Goal: Task Accomplishment & Management: Complete application form

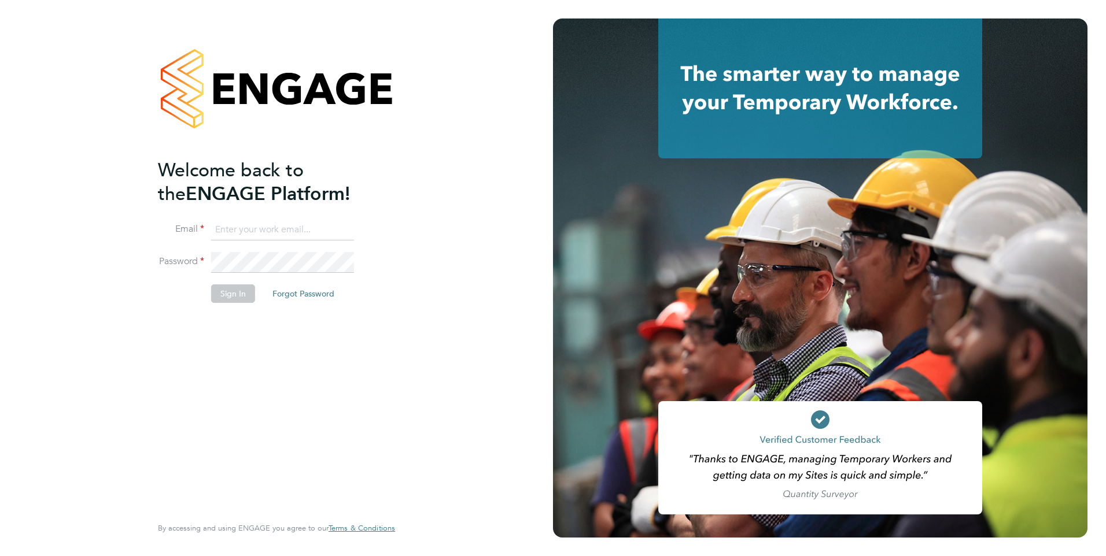
click at [241, 228] on input at bounding box center [282, 230] width 143 height 21
type input "rclarke@frlondon.co.uk"
click at [219, 293] on button "Sign In" at bounding box center [233, 293] width 44 height 19
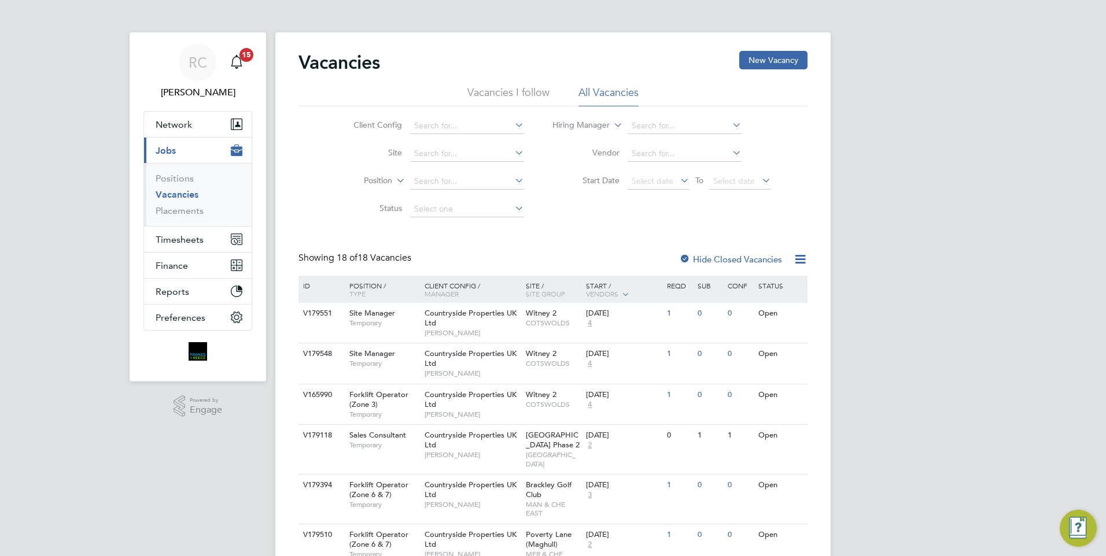
drag, startPoint x: 968, startPoint y: 2, endPoint x: 898, endPoint y: 47, distance: 83.2
click at [187, 241] on span "Timesheets" at bounding box center [180, 239] width 48 height 11
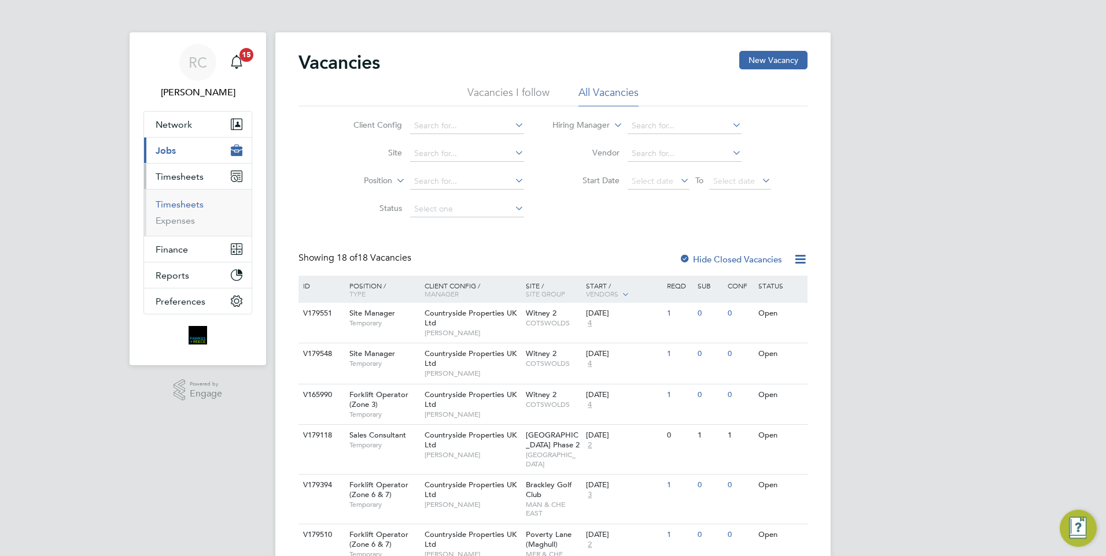
click at [180, 207] on link "Timesheets" at bounding box center [180, 204] width 48 height 11
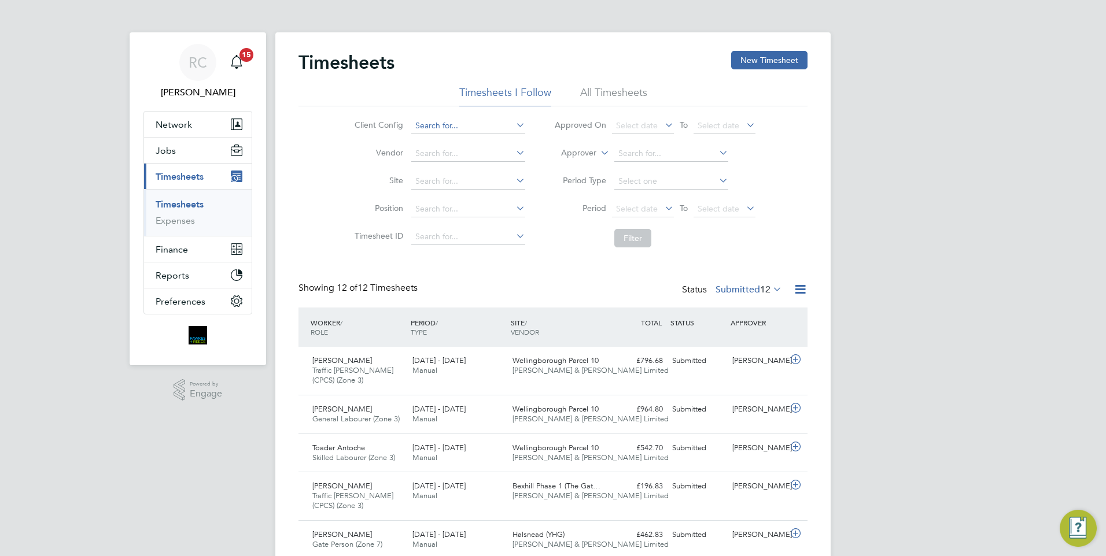
click at [457, 125] on input at bounding box center [468, 126] width 114 height 16
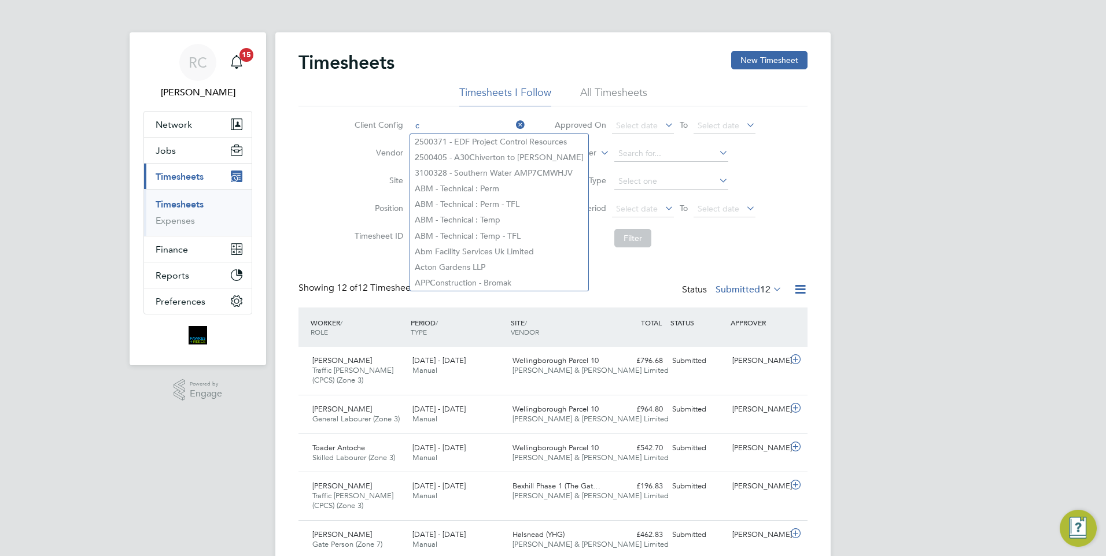
type input "c"
click at [691, 245] on li "Filter" at bounding box center [654, 238] width 230 height 30
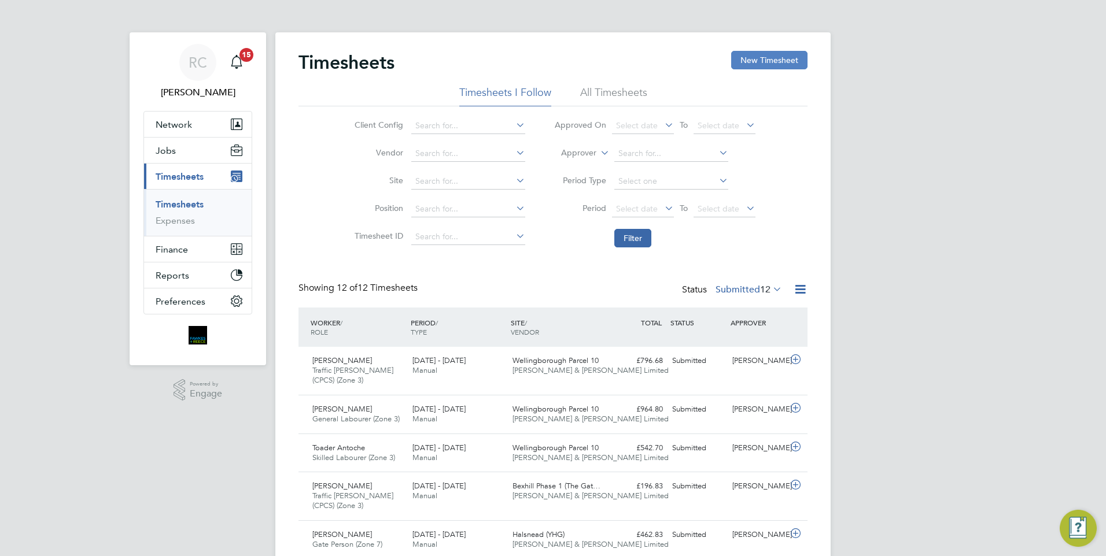
click at [753, 65] on button "New Timesheet" at bounding box center [769, 60] width 76 height 19
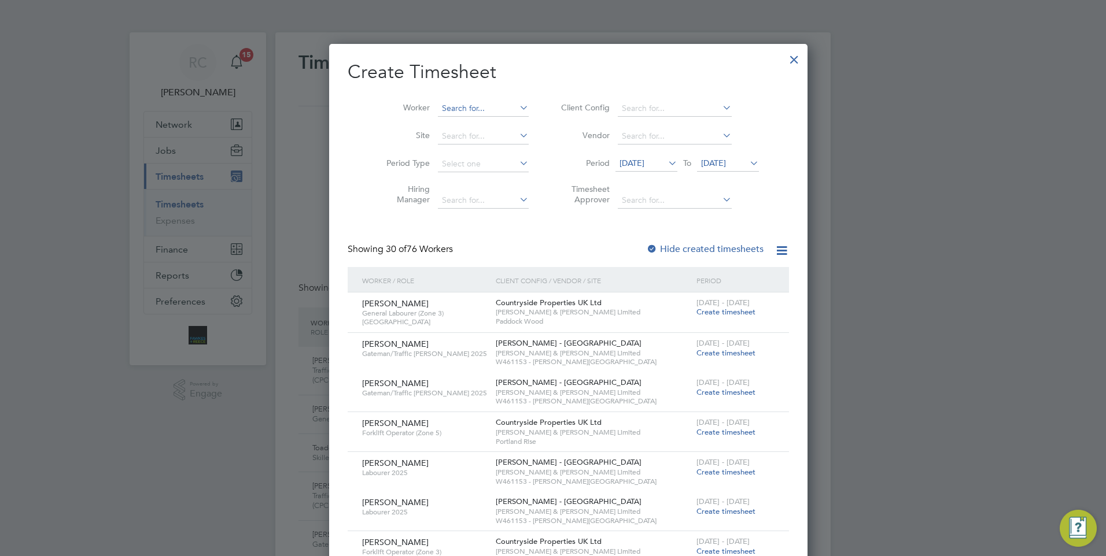
click at [474, 110] on input at bounding box center [483, 109] width 91 height 16
click at [478, 198] on b "Akin" at bounding box center [475, 203] width 17 height 10
type input "[PERSON_NAME]"
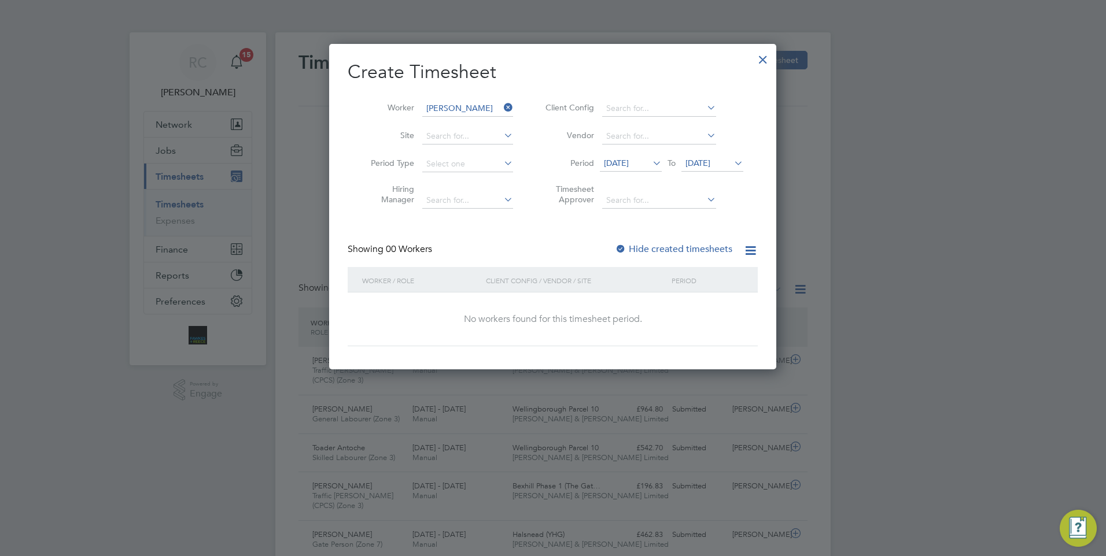
click at [624, 245] on div at bounding box center [621, 250] width 12 height 12
click at [636, 155] on li "Period [DATE] To [DATE]" at bounding box center [642, 164] width 230 height 28
click at [681, 157] on span "[DATE]" at bounding box center [712, 164] width 62 height 16
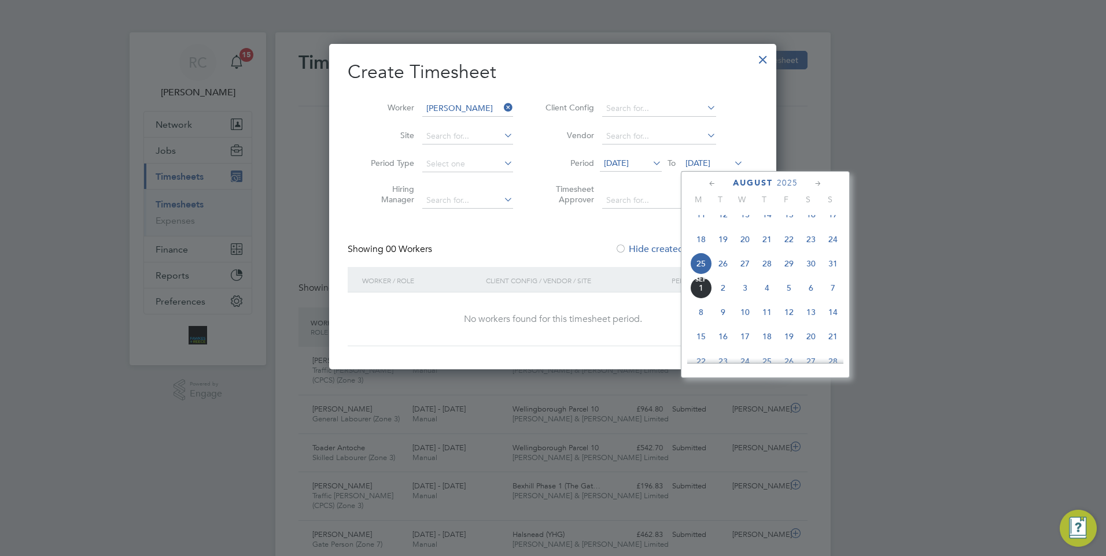
click at [700, 299] on span "[DATE]" at bounding box center [701, 288] width 22 height 22
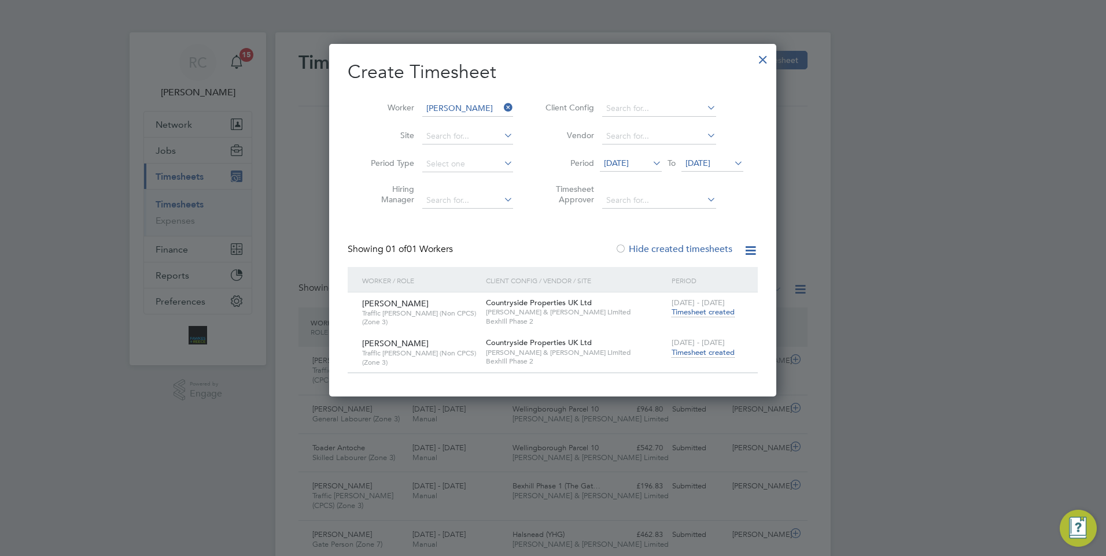
click at [692, 350] on span "Timesheet created" at bounding box center [702, 353] width 63 height 10
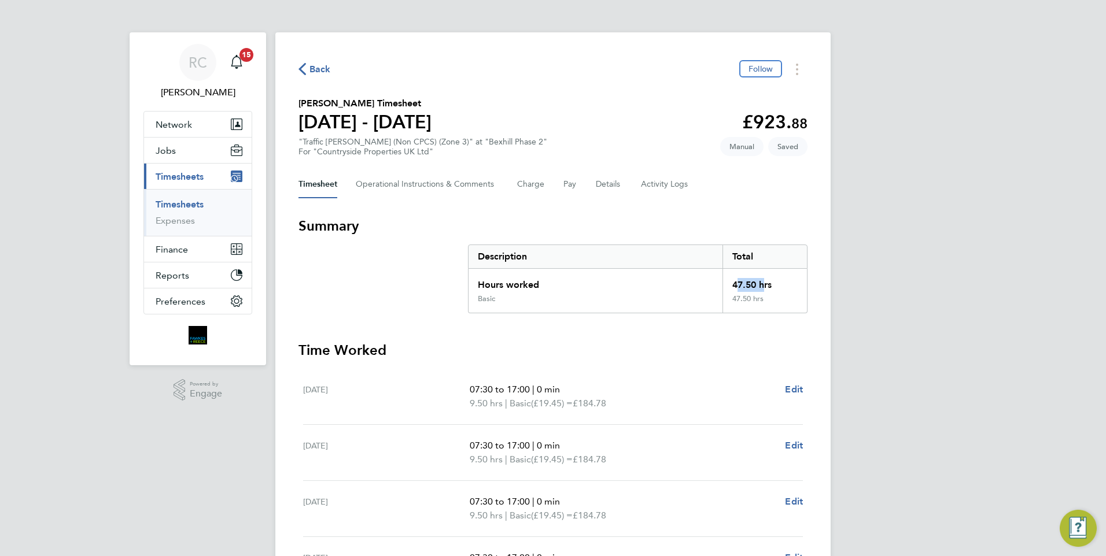
drag, startPoint x: 732, startPoint y: 283, endPoint x: 760, endPoint y: 283, distance: 28.3
click at [760, 283] on div "47.50 hrs" at bounding box center [764, 281] width 84 height 25
click at [759, 285] on div "47.50 hrs" at bounding box center [764, 281] width 84 height 25
drag, startPoint x: 756, startPoint y: 284, endPoint x: 734, endPoint y: 285, distance: 22.0
click at [734, 285] on div "47.50 hrs" at bounding box center [764, 281] width 84 height 25
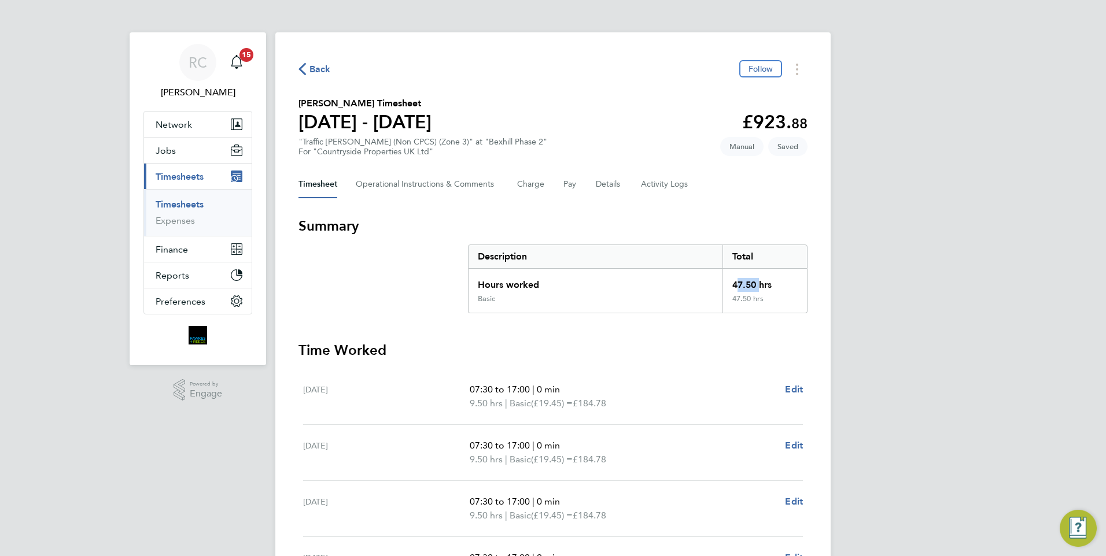
copy div "47.50"
click at [882, 238] on div "RC [PERSON_NAME] Notifications 15 Applications: Network Team Members Businesses…" at bounding box center [553, 418] width 1106 height 836
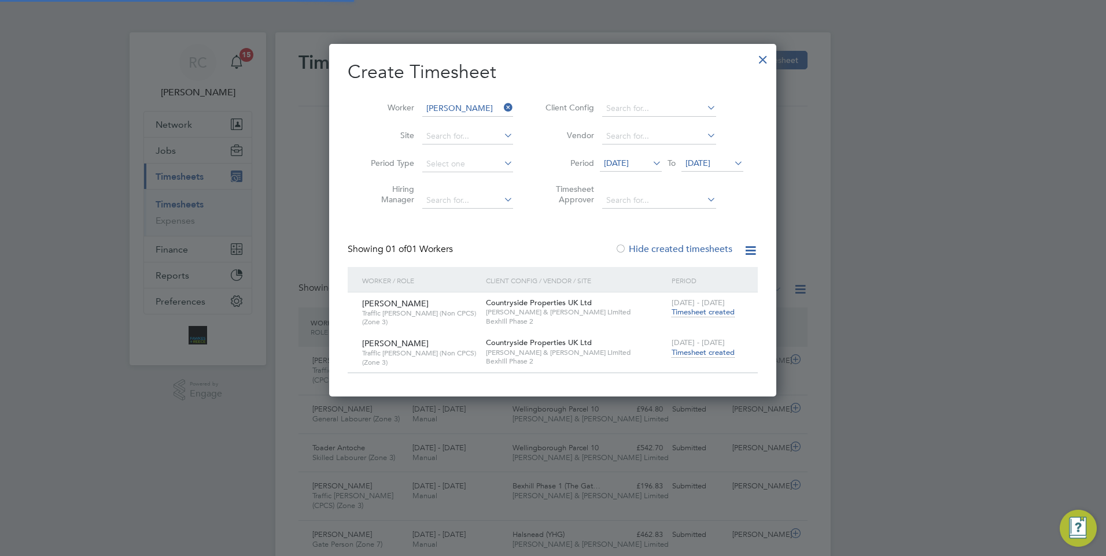
scroll to position [29, 101]
click at [501, 105] on icon at bounding box center [501, 107] width 0 height 16
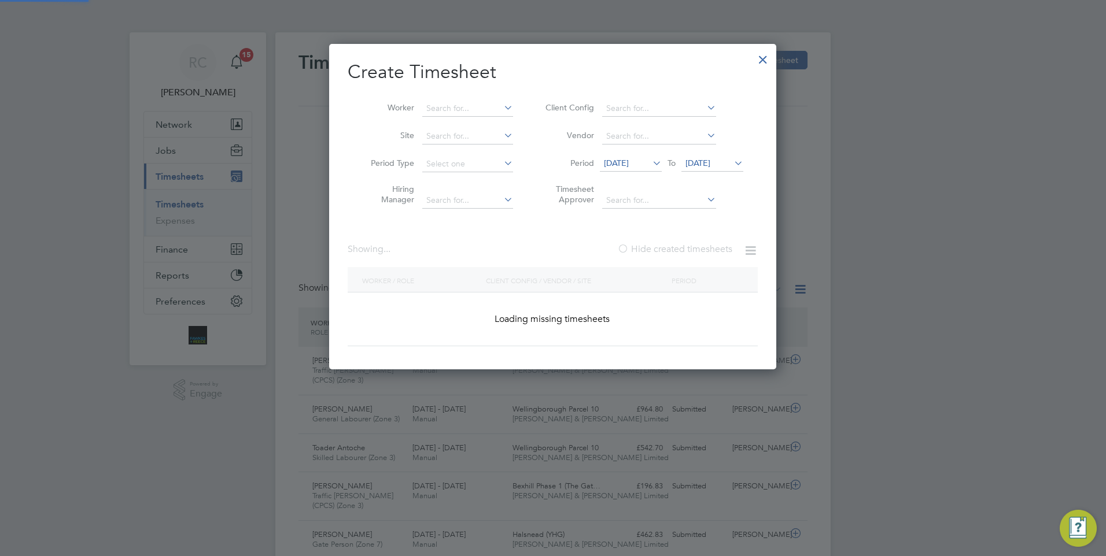
click at [464, 97] on li "Worker" at bounding box center [438, 109] width 180 height 28
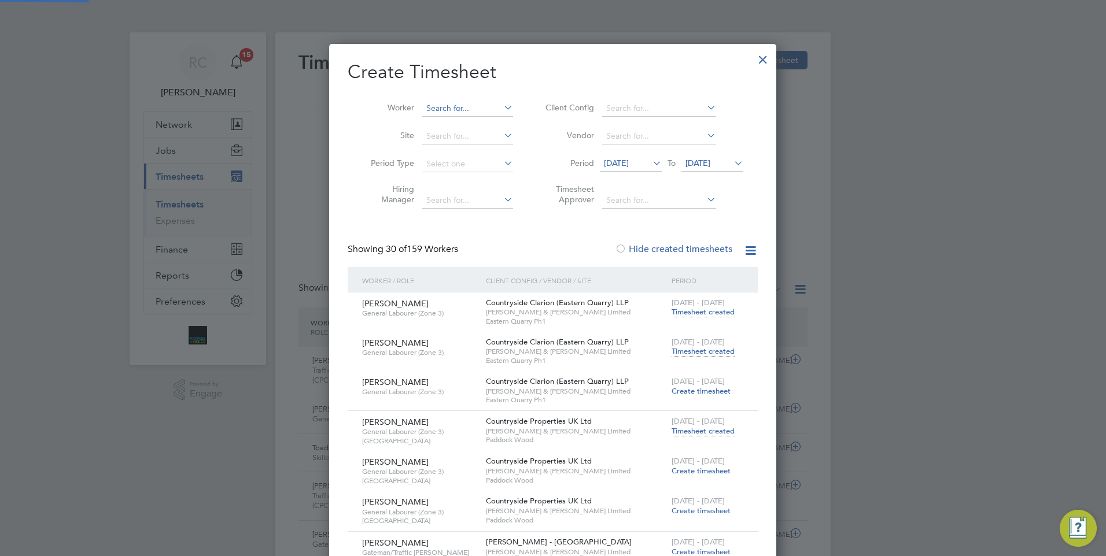
click at [467, 106] on input at bounding box center [467, 109] width 91 height 16
click at [471, 122] on li "[PERSON_NAME]" at bounding box center [473, 124] width 102 height 16
type input "[PERSON_NAME]"
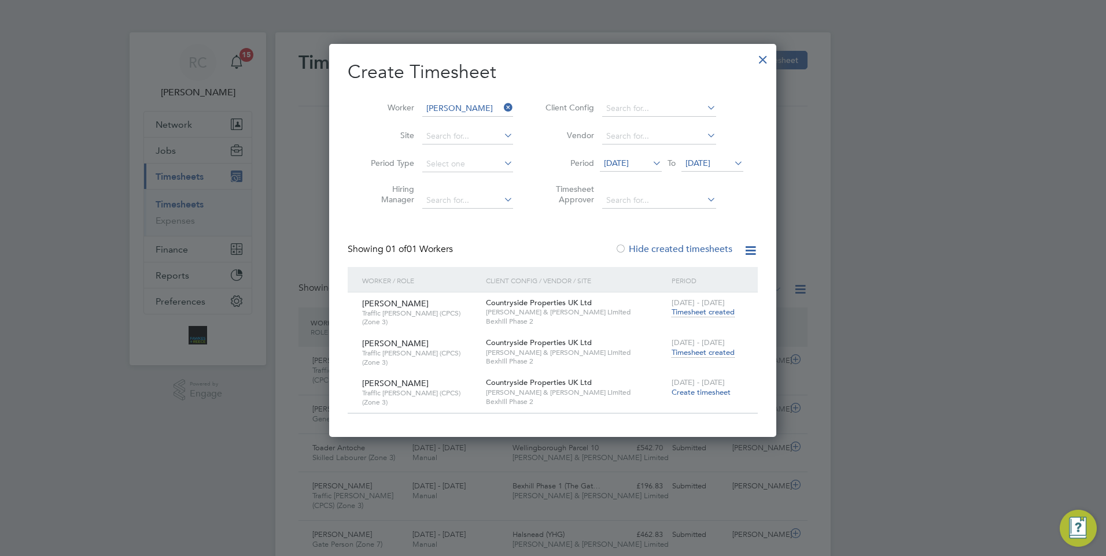
click at [697, 352] on span "Timesheet created" at bounding box center [702, 353] width 63 height 10
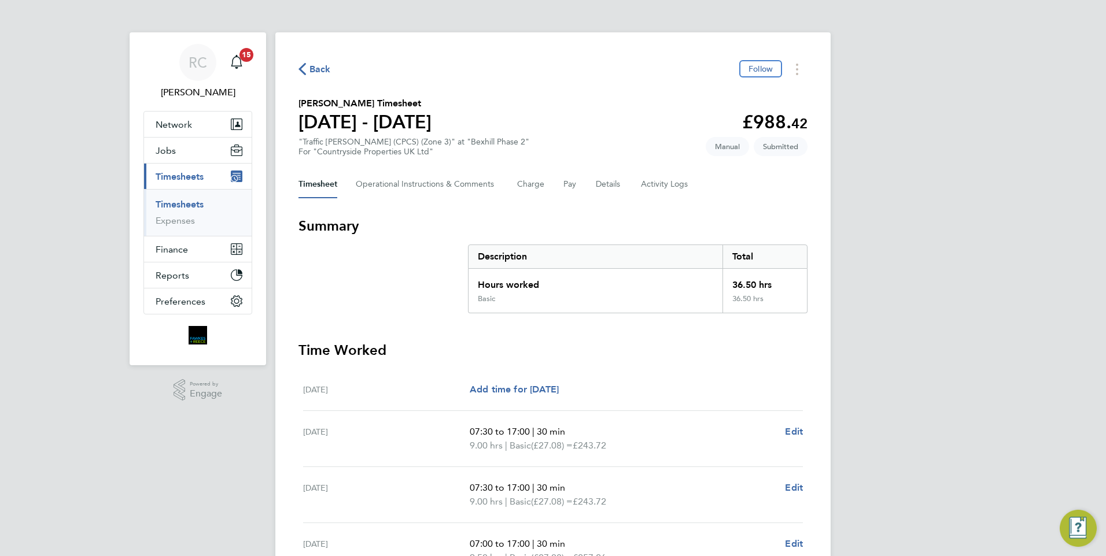
drag, startPoint x: 771, startPoint y: 282, endPoint x: 726, endPoint y: 285, distance: 45.2
click at [726, 285] on div "36.50 hrs" at bounding box center [764, 281] width 84 height 25
drag, startPoint x: 726, startPoint y: 285, endPoint x: 741, endPoint y: 284, distance: 15.0
click at [741, 284] on div "36.50 hrs" at bounding box center [764, 281] width 84 height 25
click at [319, 67] on span "Back" at bounding box center [319, 69] width 21 height 14
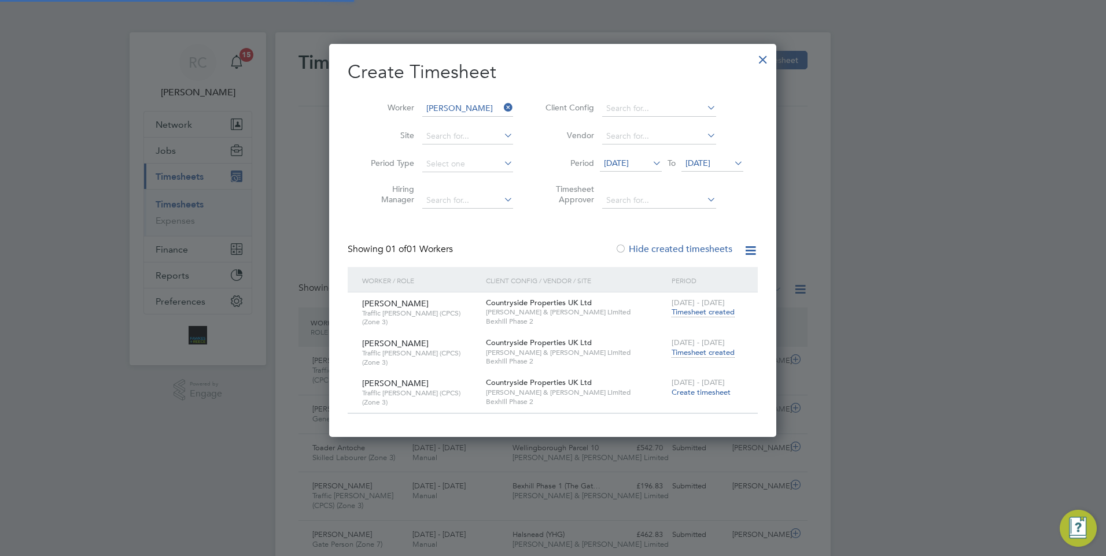
scroll to position [29, 101]
click at [475, 102] on input at bounding box center [467, 109] width 91 height 16
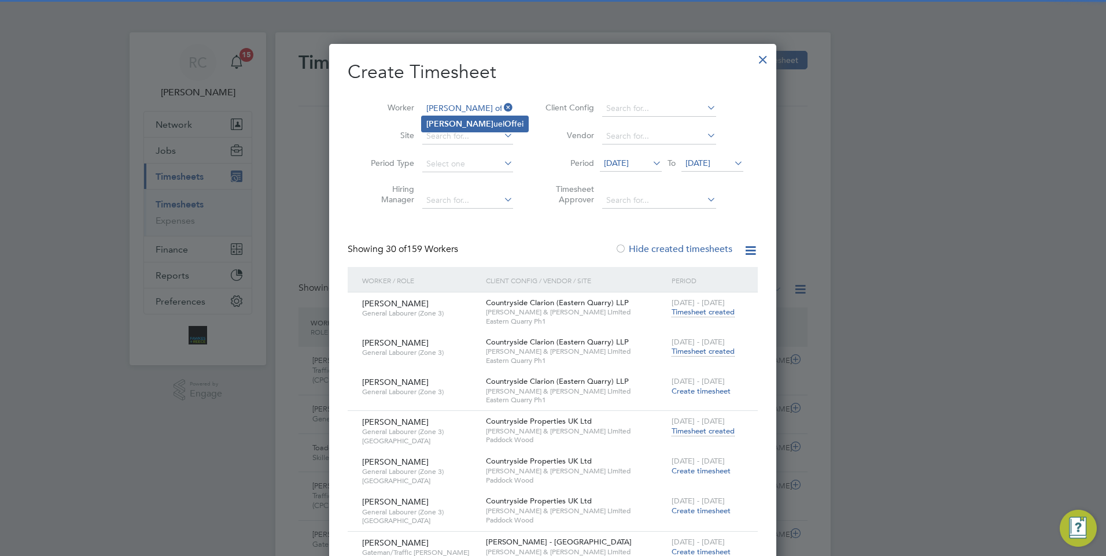
click at [486, 121] on li "[PERSON_NAME] Of fei" at bounding box center [475, 124] width 106 height 16
type input "[PERSON_NAME]"
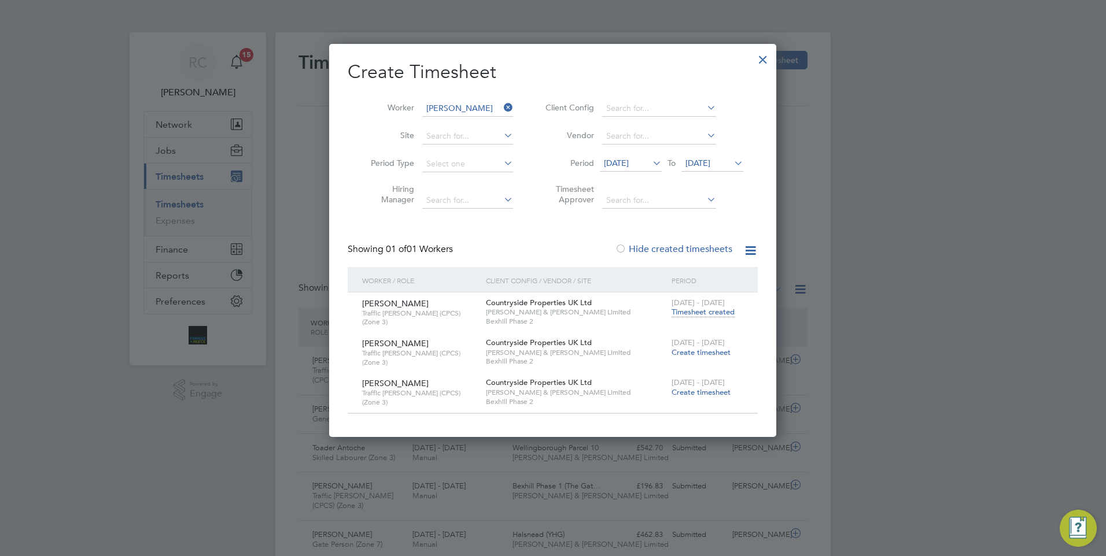
click at [685, 351] on span "Create timesheet" at bounding box center [700, 353] width 59 height 10
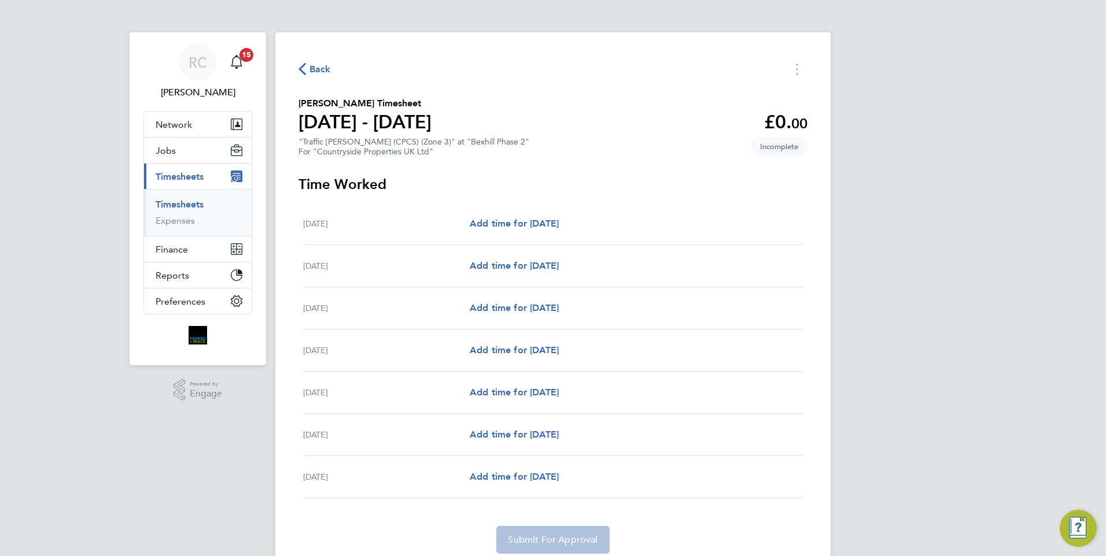
click at [317, 66] on span "Back" at bounding box center [319, 69] width 21 height 14
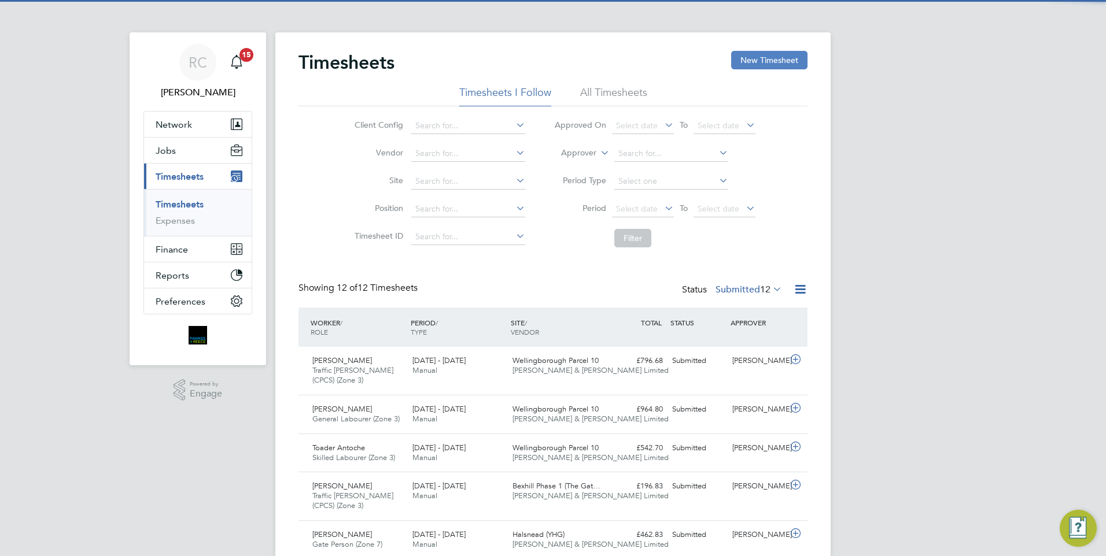
scroll to position [29, 101]
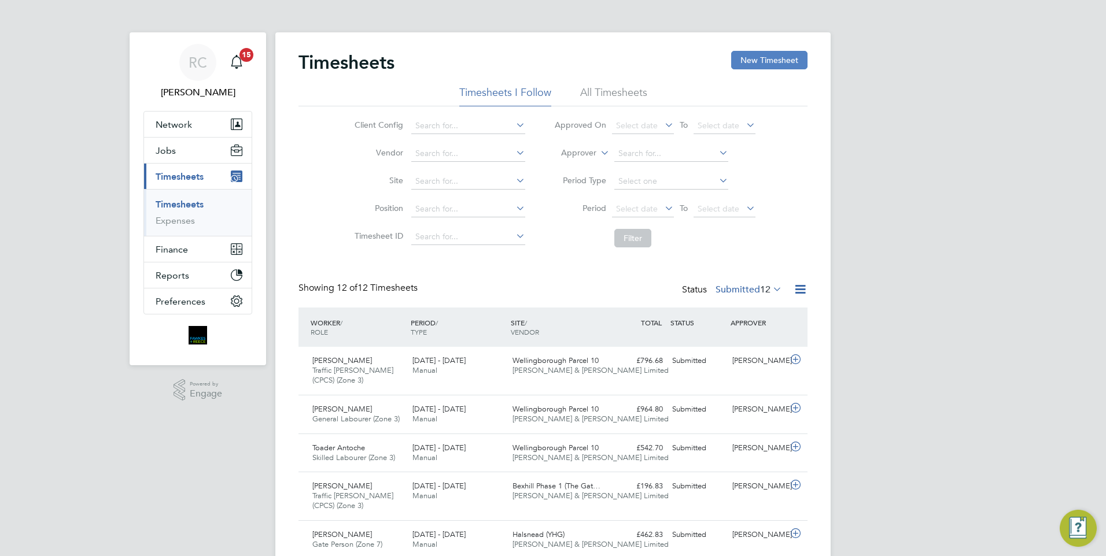
click at [773, 56] on button "New Timesheet" at bounding box center [769, 60] width 76 height 19
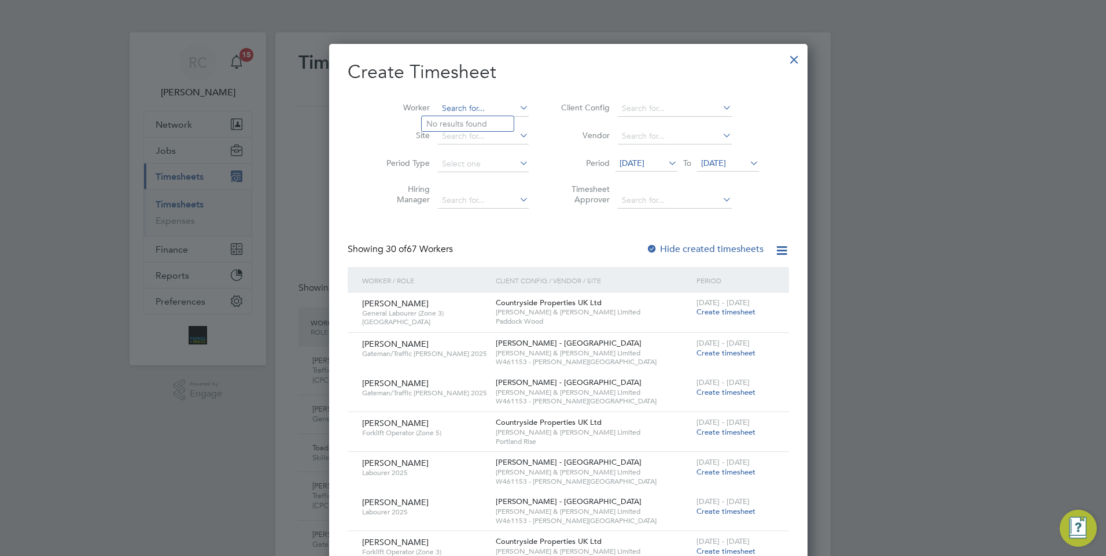
click at [460, 105] on input at bounding box center [483, 109] width 91 height 16
click at [475, 119] on li "Matt News om" at bounding box center [476, 124] width 108 height 16
type input "[PERSON_NAME]"
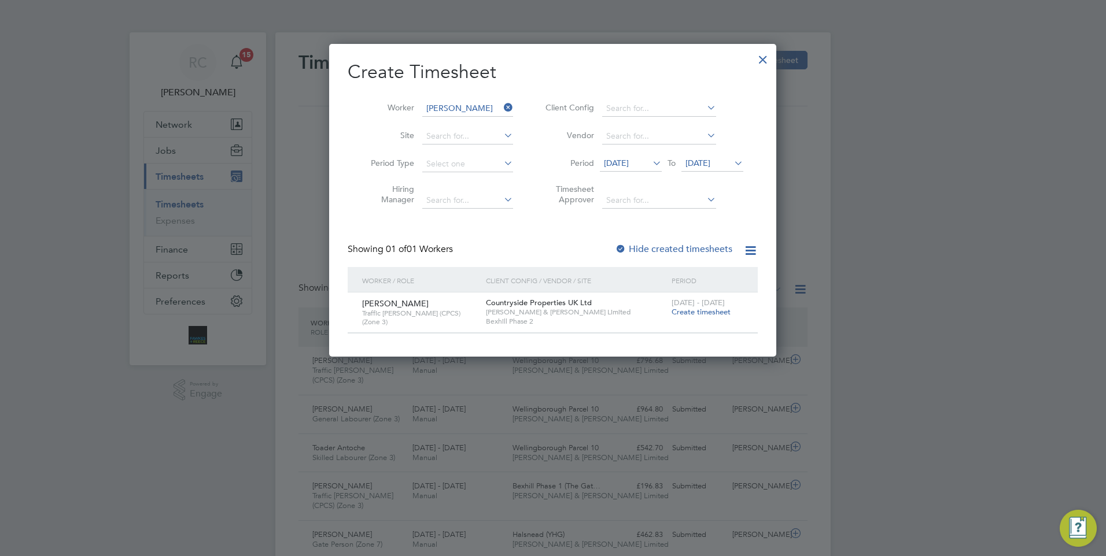
click at [516, 111] on li "Worker [PERSON_NAME]" at bounding box center [438, 109] width 180 height 28
click at [501, 108] on icon at bounding box center [501, 107] width 0 height 16
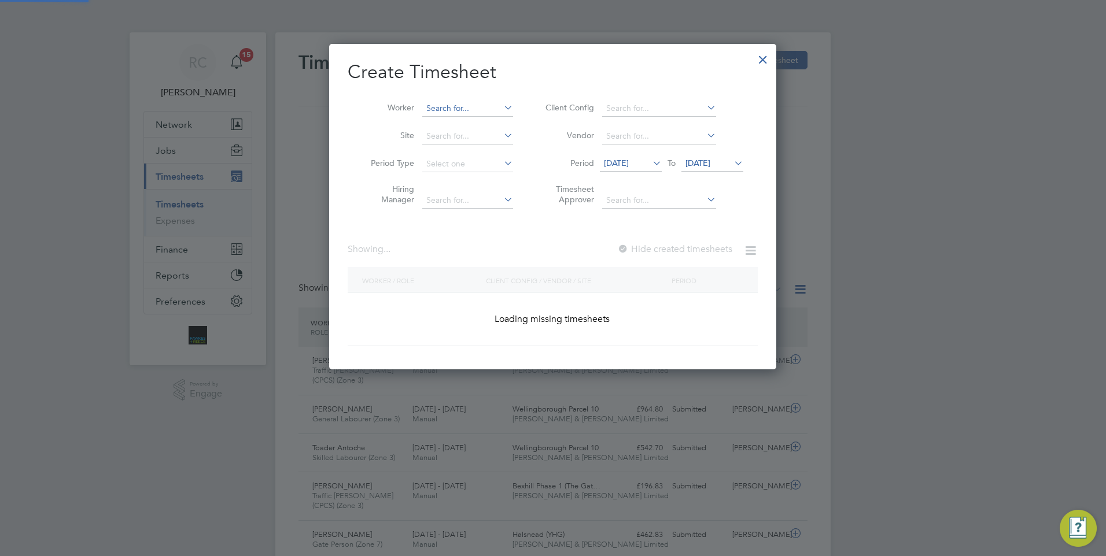
click at [490, 107] on input at bounding box center [467, 109] width 91 height 16
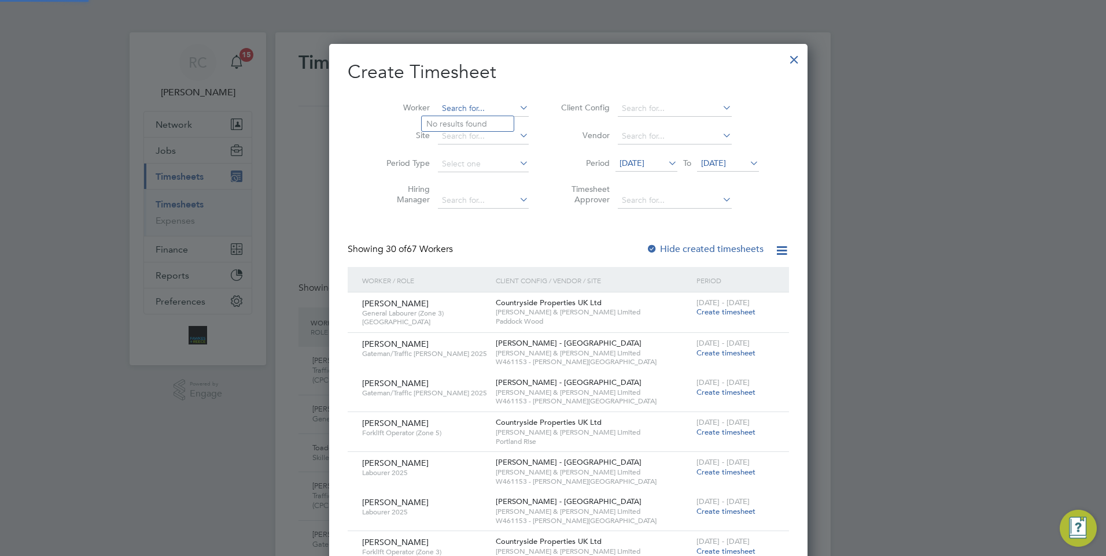
scroll to position [1743, 448]
click at [490, 125] on li "[PERSON_NAME]" at bounding box center [493, 124] width 143 height 16
type input "[PERSON_NAME]"
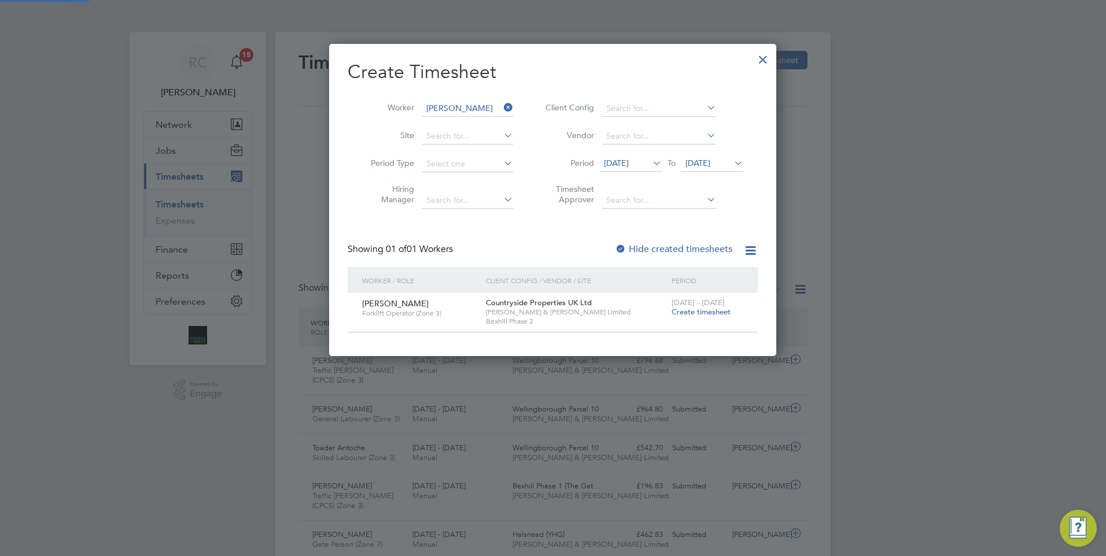
scroll to position [6, 6]
click at [694, 309] on span "Create timesheet" at bounding box center [700, 312] width 59 height 10
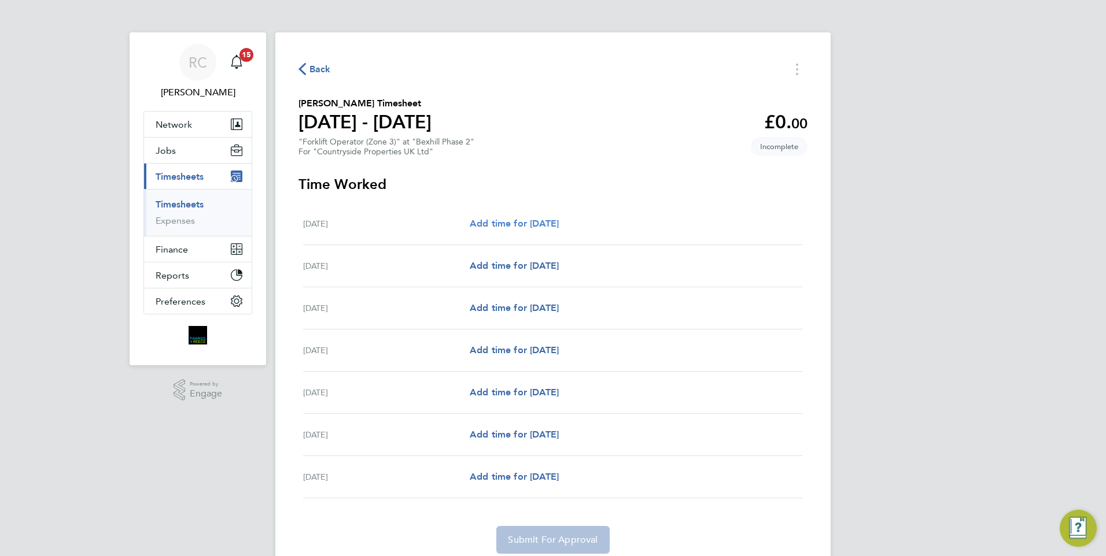
click at [539, 223] on span "Add time for [DATE]" at bounding box center [514, 223] width 89 height 11
select select "30"
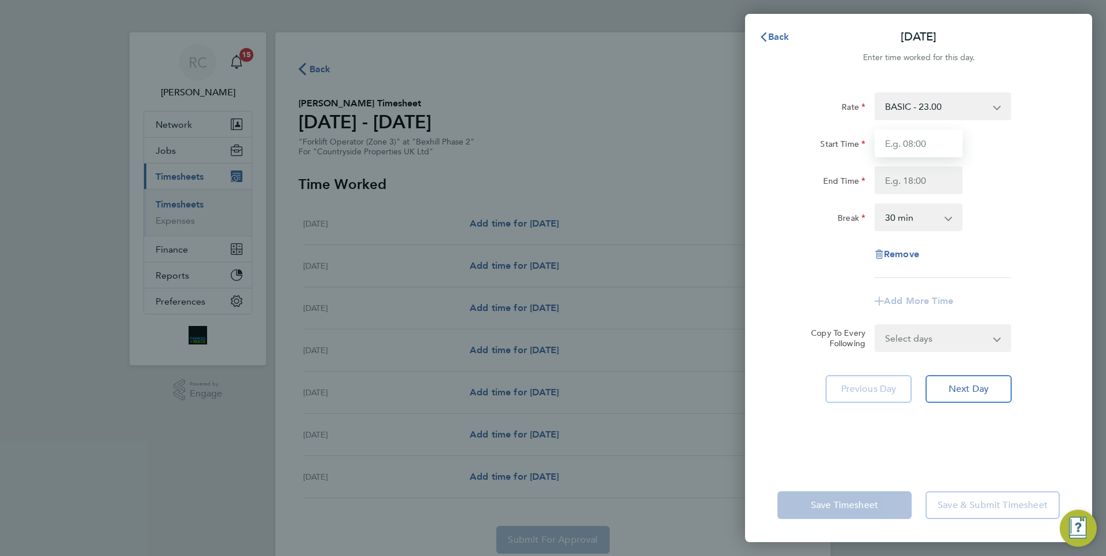
click at [939, 141] on input "Start Time" at bounding box center [918, 144] width 88 height 28
type input "07:30"
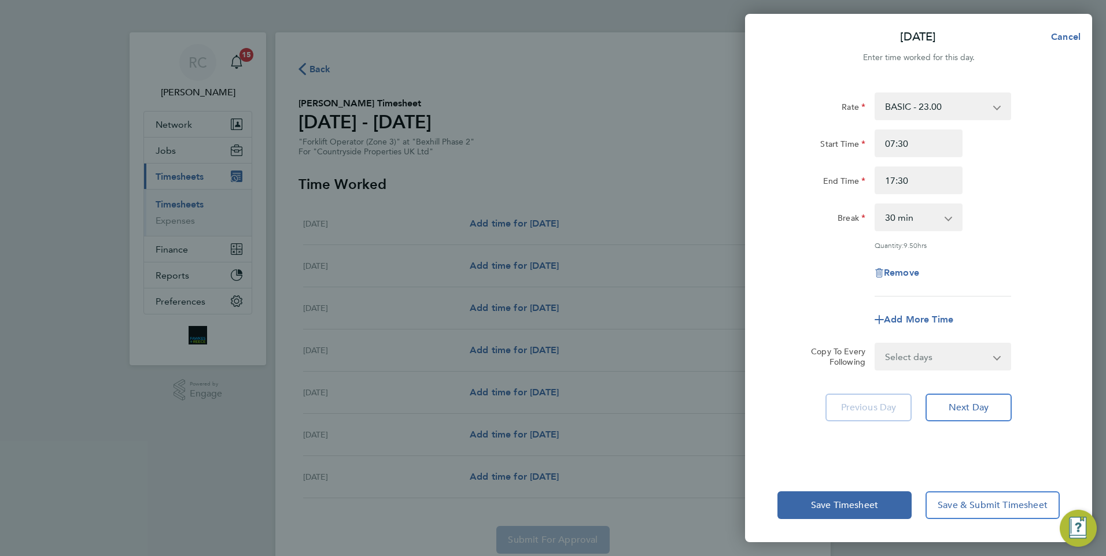
click at [989, 211] on div "Break 0 min 15 min 30 min 45 min 60 min 75 min 90 min" at bounding box center [918, 218] width 291 height 28
click at [936, 179] on input "17:30" at bounding box center [918, 181] width 88 height 28
type input "17:00"
click at [980, 168] on div "End Time 17:00" at bounding box center [918, 181] width 291 height 28
click at [978, 175] on div "End Time 17:00" at bounding box center [918, 181] width 291 height 28
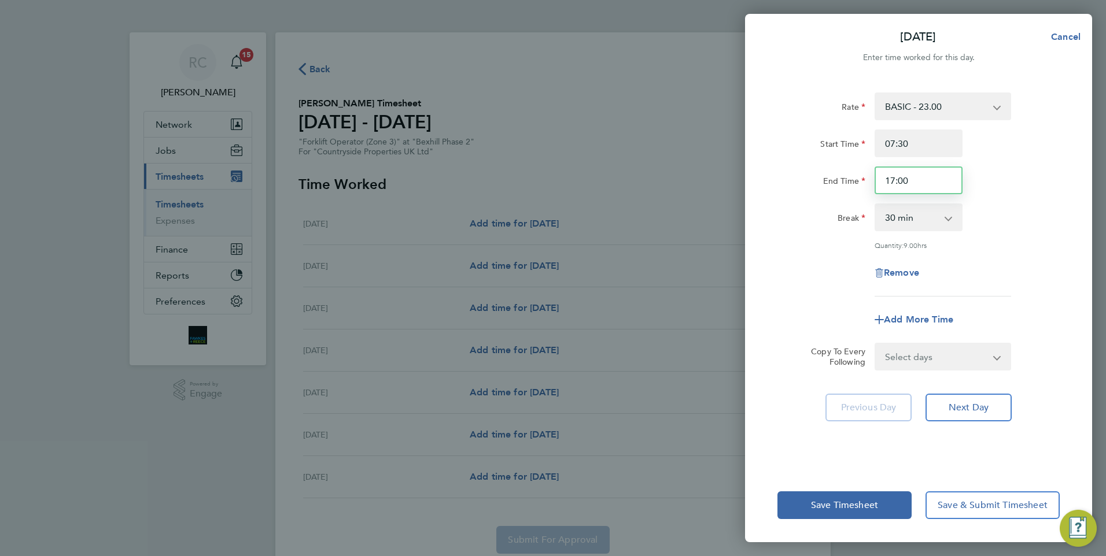
click at [930, 179] on input "17:00" at bounding box center [918, 181] width 88 height 28
click at [934, 357] on select "Select days Day Weekday (Mon-Fri) Weekend (Sat-Sun) [DATE] [DATE] [DATE] [DATE]…" at bounding box center [935, 356] width 121 height 25
select select "WEEKDAY"
click at [875, 344] on select "Select days Day Weekday (Mon-Fri) Weekend (Sat-Sun) [DATE] [DATE] [DATE] [DATE]…" at bounding box center [935, 356] width 121 height 25
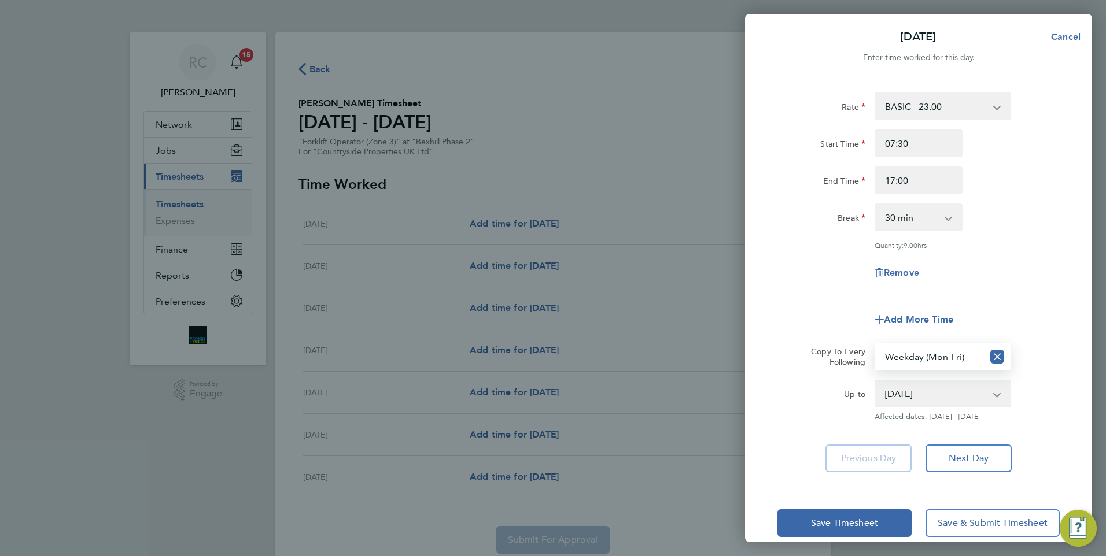
click at [930, 394] on select "[DATE] [DATE] [DATE] [DATE] [DATE] [DATE]" at bounding box center [935, 393] width 120 height 25
select select "[DATE]"
click at [875, 381] on select "[DATE] [DATE] [DATE] [DATE] [DATE] [DATE]" at bounding box center [935, 393] width 120 height 25
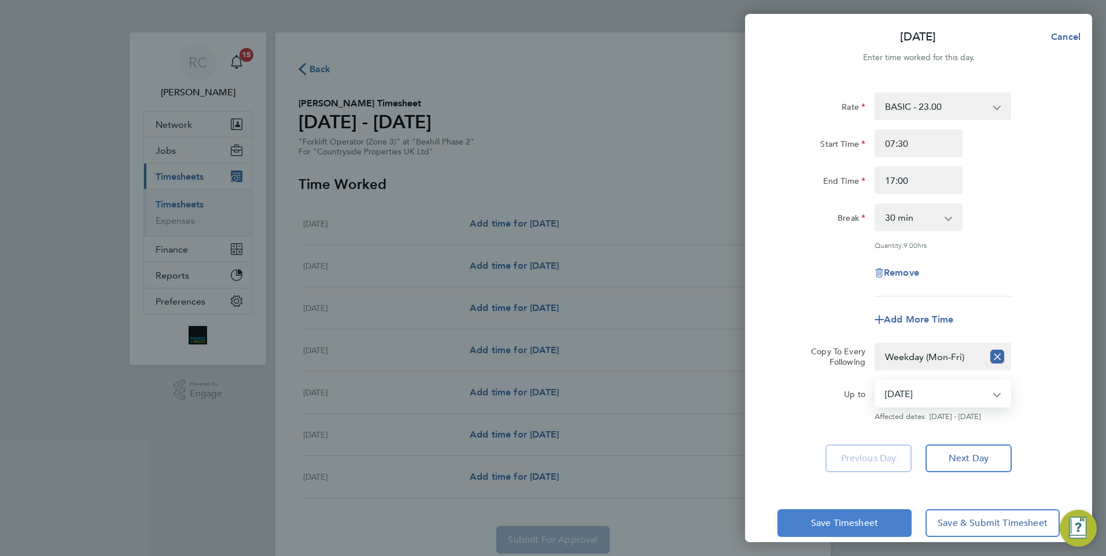
click at [875, 518] on span "Save Timesheet" at bounding box center [844, 524] width 67 height 12
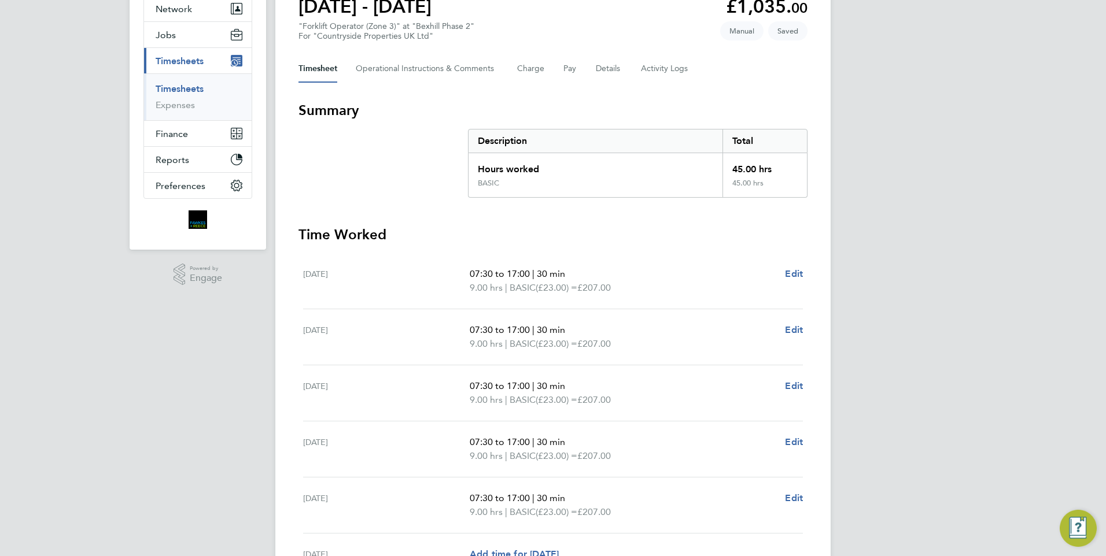
scroll to position [231, 0]
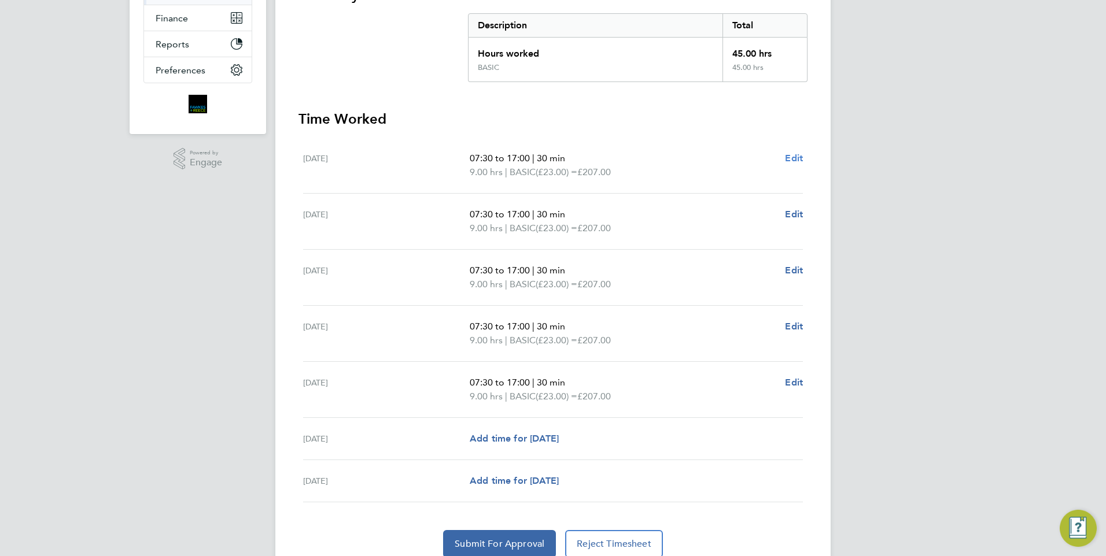
click at [797, 161] on span "Edit" at bounding box center [794, 158] width 18 height 11
select select "30"
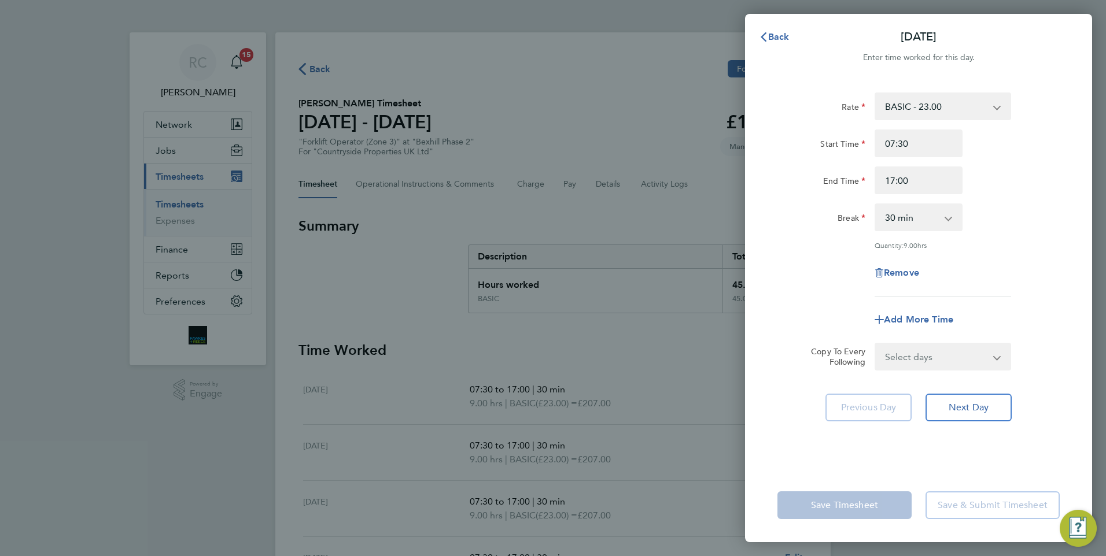
click at [650, 355] on div "Back [DATE] Enter time worked for this day. Rate BASIC - 23.00 Start Time 07:30…" at bounding box center [553, 278] width 1106 height 556
click at [892, 267] on span "Remove" at bounding box center [901, 272] width 35 height 11
select select "null"
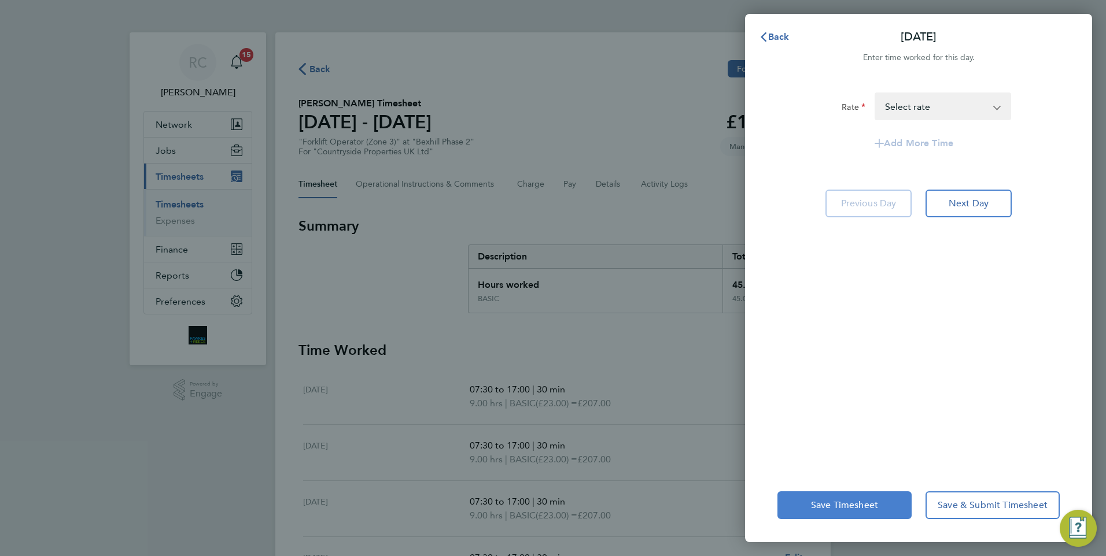
click at [810, 512] on button "Save Timesheet" at bounding box center [844, 505] width 134 height 28
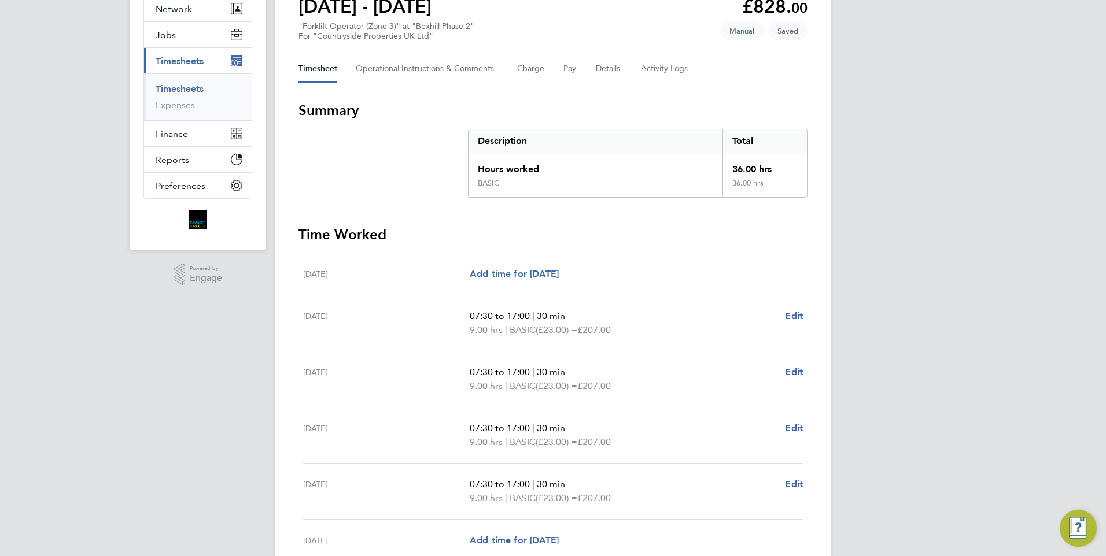
scroll to position [173, 0]
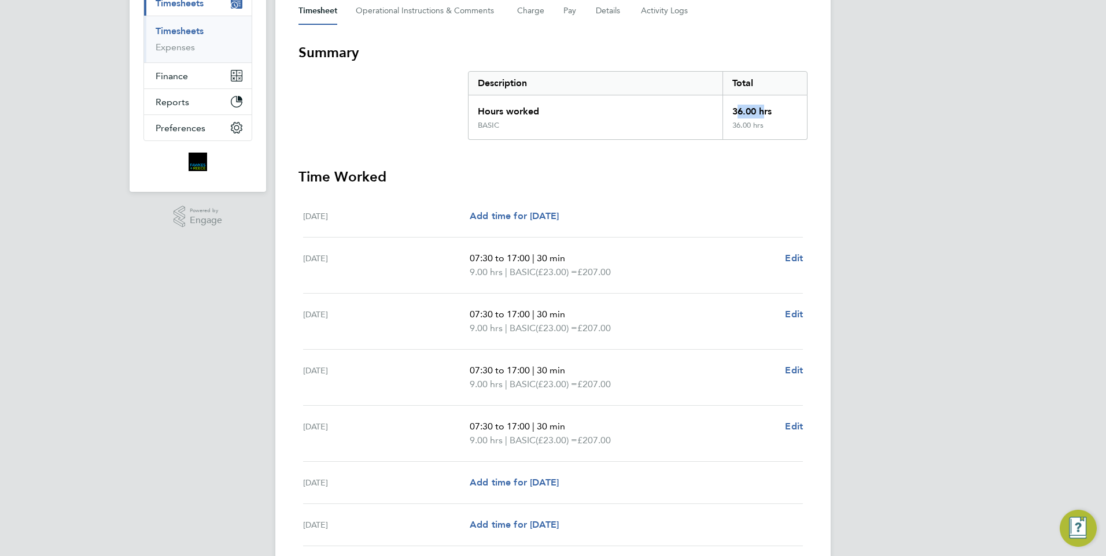
drag, startPoint x: 732, startPoint y: 114, endPoint x: 758, endPoint y: 114, distance: 26.0
click at [758, 114] on div "36.00 hrs" at bounding box center [764, 107] width 84 height 25
drag, startPoint x: 758, startPoint y: 114, endPoint x: 767, endPoint y: 182, distance: 68.9
click at [767, 181] on h3 "Time Worked" at bounding box center [552, 177] width 509 height 19
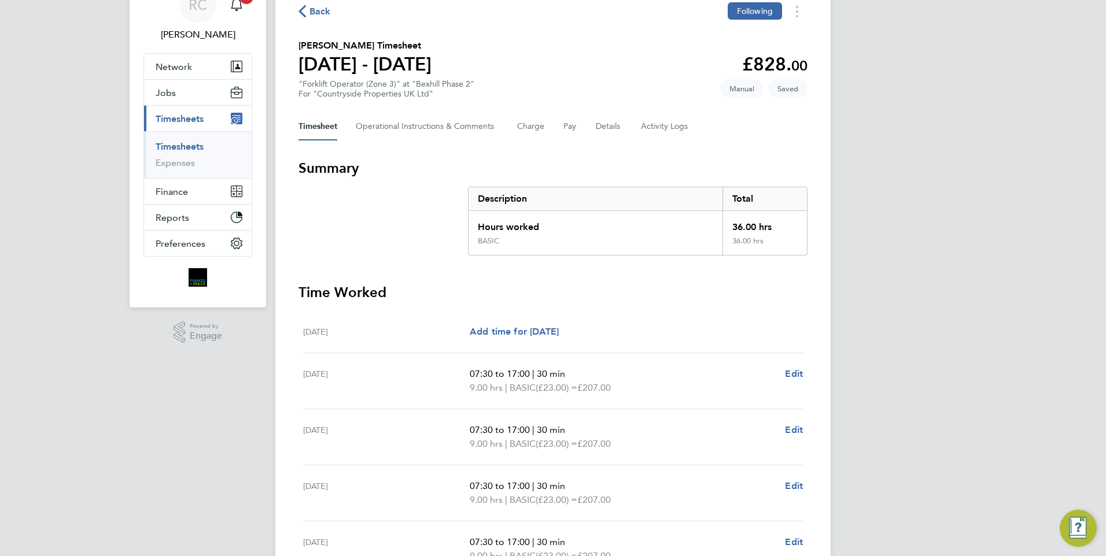
scroll to position [116, 0]
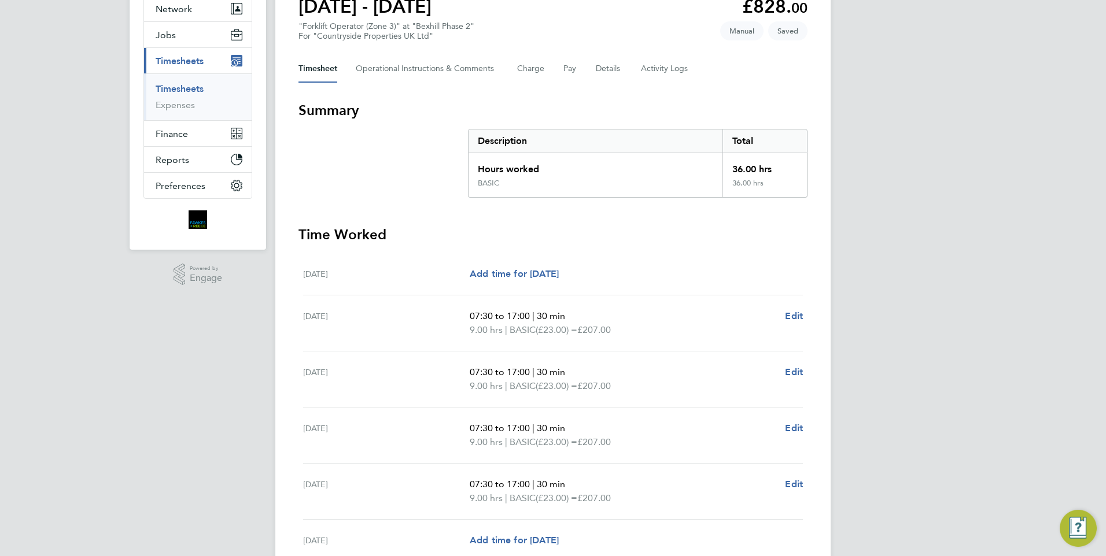
drag, startPoint x: 466, startPoint y: 331, endPoint x: 512, endPoint y: 330, distance: 46.3
click at [512, 330] on div "[DATE] 07:30 to 17:00 | 30 min 9.00 hrs | BASIC (£23.00) = £207.00 Edit" at bounding box center [553, 323] width 500 height 56
click at [674, 311] on p "07:30 to 17:00 | 30 min" at bounding box center [623, 316] width 306 height 14
click at [781, 318] on div "07:30 to 17:00 | 30 min 9.00 hrs | BASIC (£23.00) = £207.00 Edit" at bounding box center [636, 323] width 333 height 28
click at [792, 314] on span "Edit" at bounding box center [794, 316] width 18 height 11
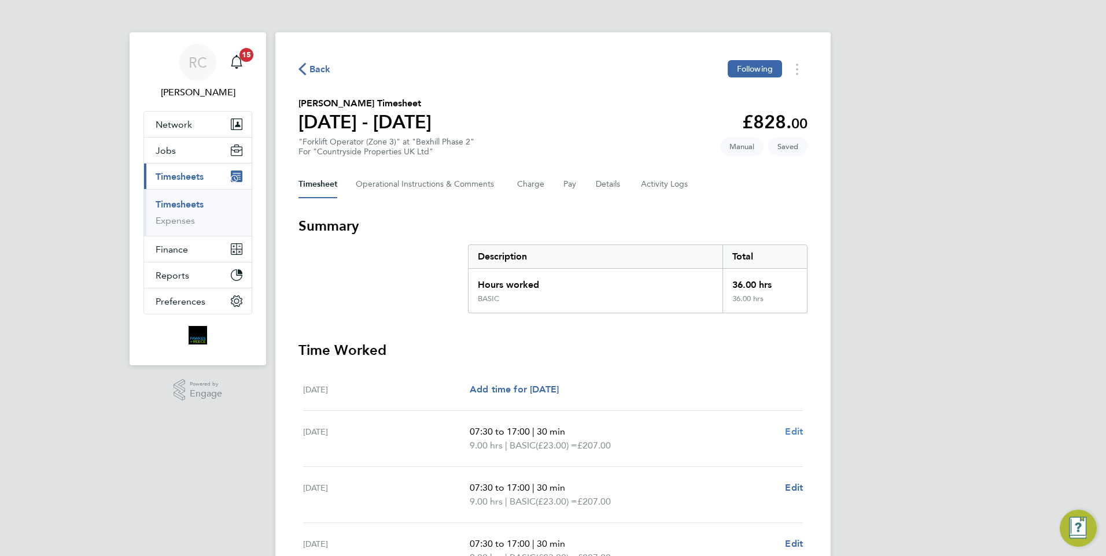
select select "30"
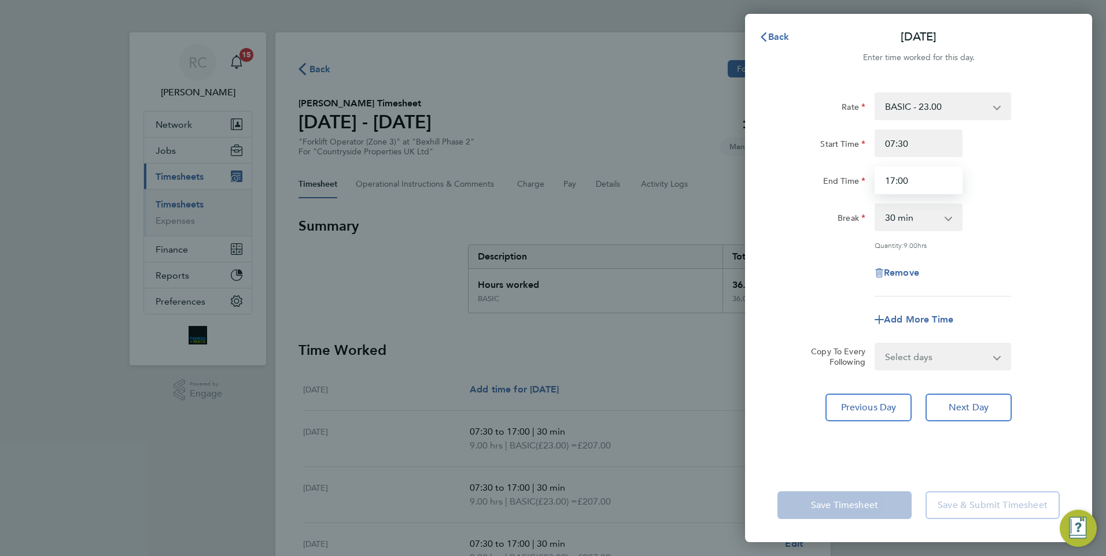
click at [911, 180] on input "17:00" at bounding box center [918, 181] width 88 height 28
click at [707, 167] on div "Back [DATE] Enter time worked for this day. Rate BASIC - 23.00 Start Time 07:30…" at bounding box center [553, 278] width 1106 height 556
click at [773, 39] on span "Back" at bounding box center [778, 36] width 21 height 11
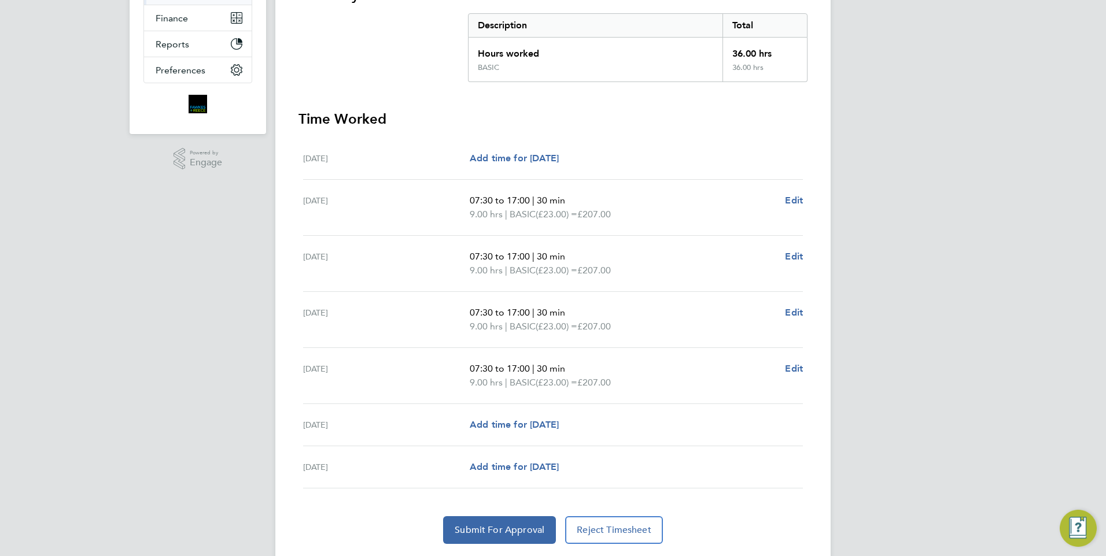
scroll to position [265, 0]
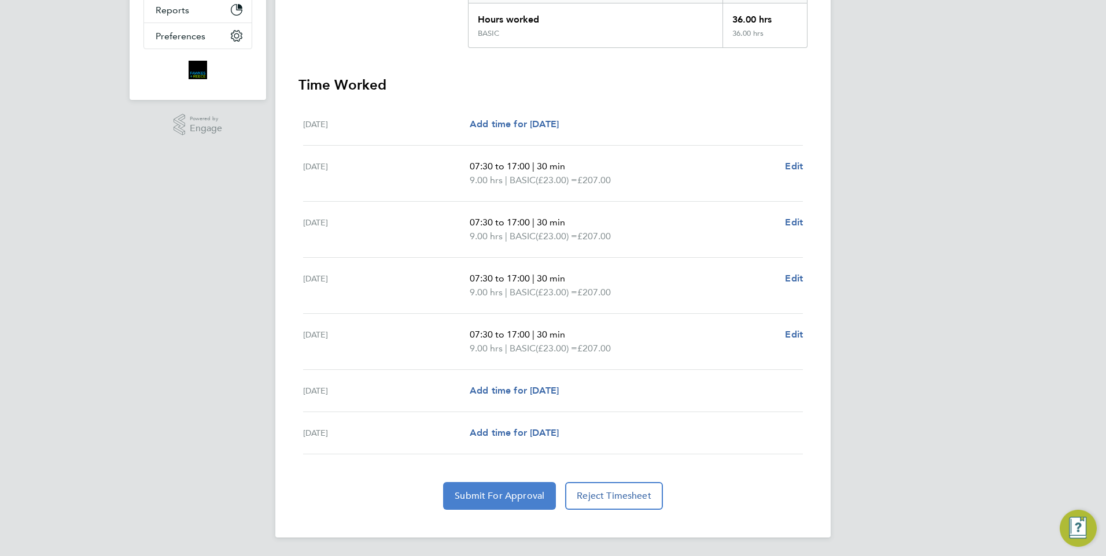
click at [512, 498] on span "Submit For Approval" at bounding box center [499, 496] width 90 height 12
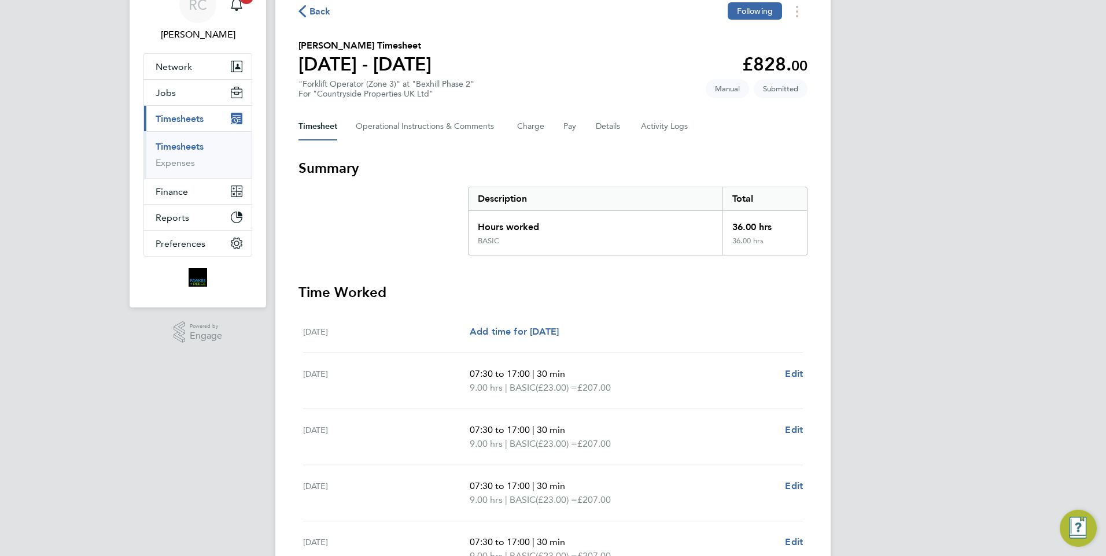
scroll to position [0, 0]
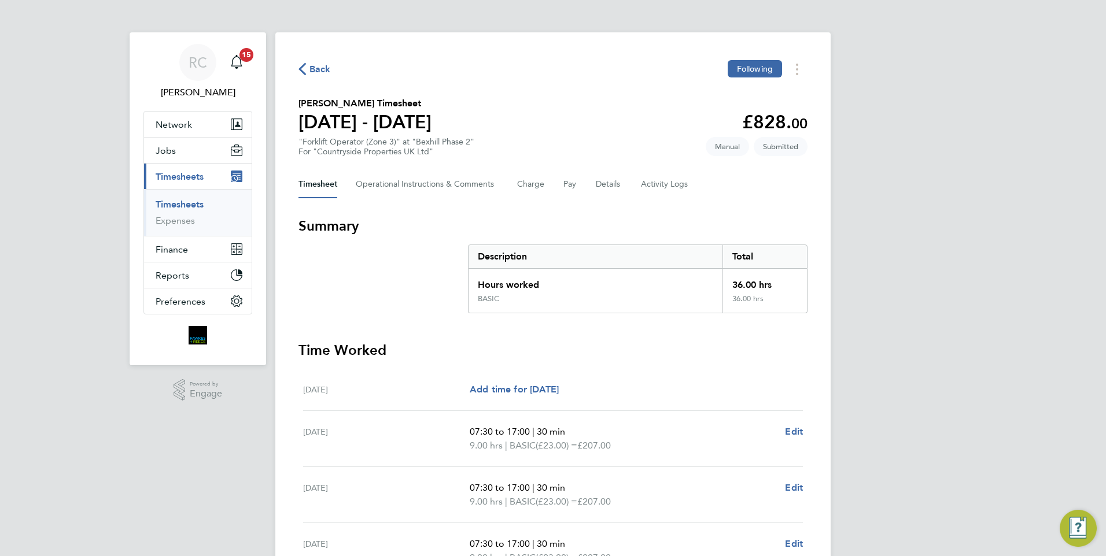
click at [164, 202] on link "Timesheets" at bounding box center [180, 204] width 48 height 11
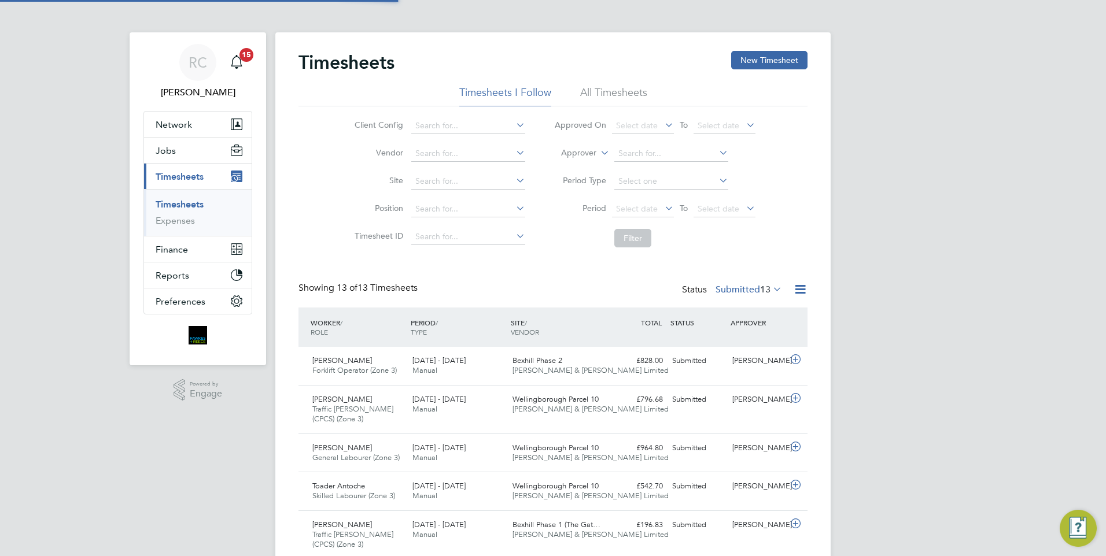
scroll to position [29, 101]
click at [468, 125] on input at bounding box center [468, 126] width 114 height 16
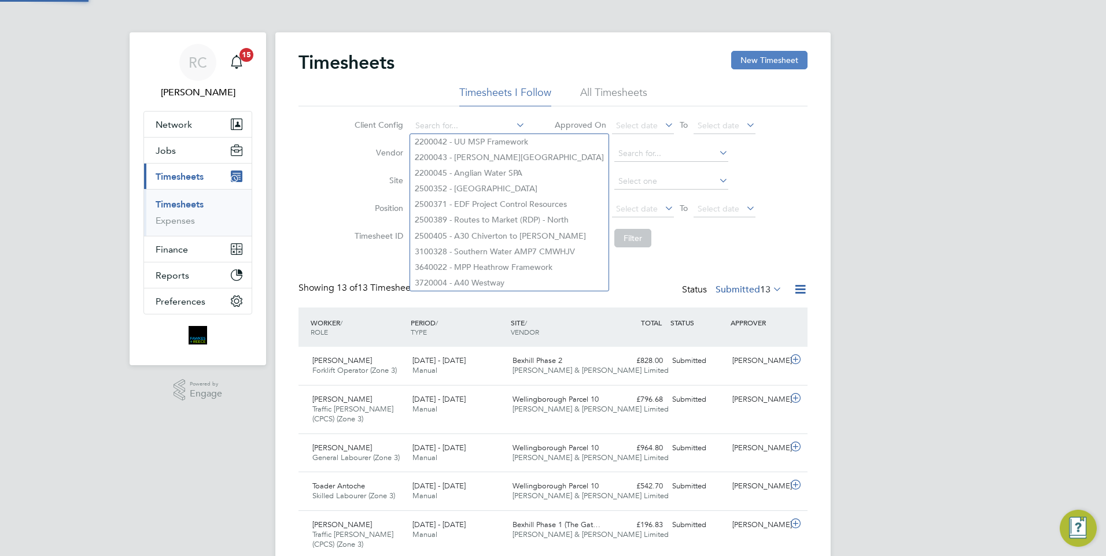
click at [800, 58] on button "New Timesheet" at bounding box center [769, 60] width 76 height 19
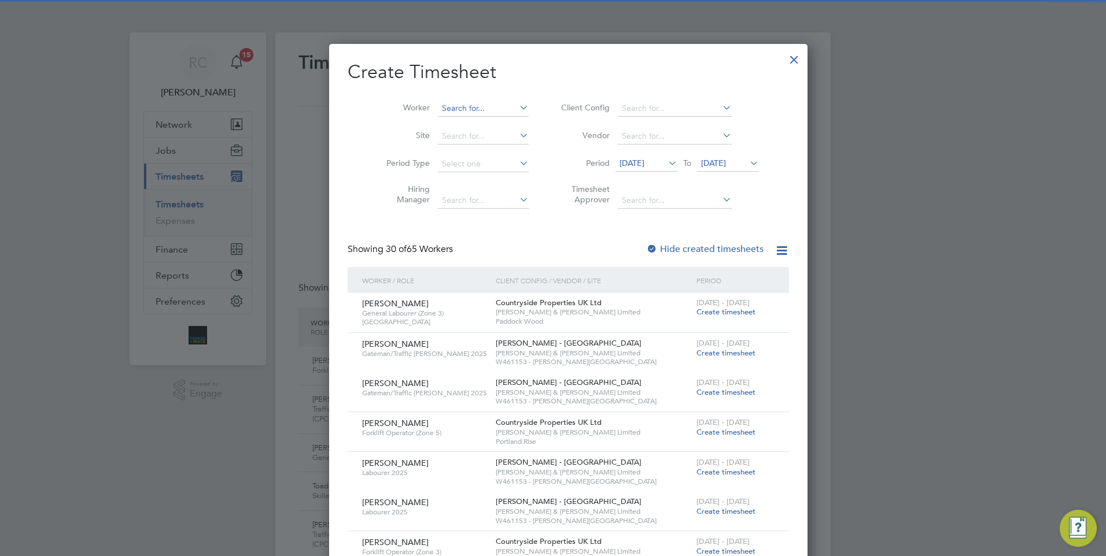
click at [464, 108] on input at bounding box center [483, 109] width 91 height 16
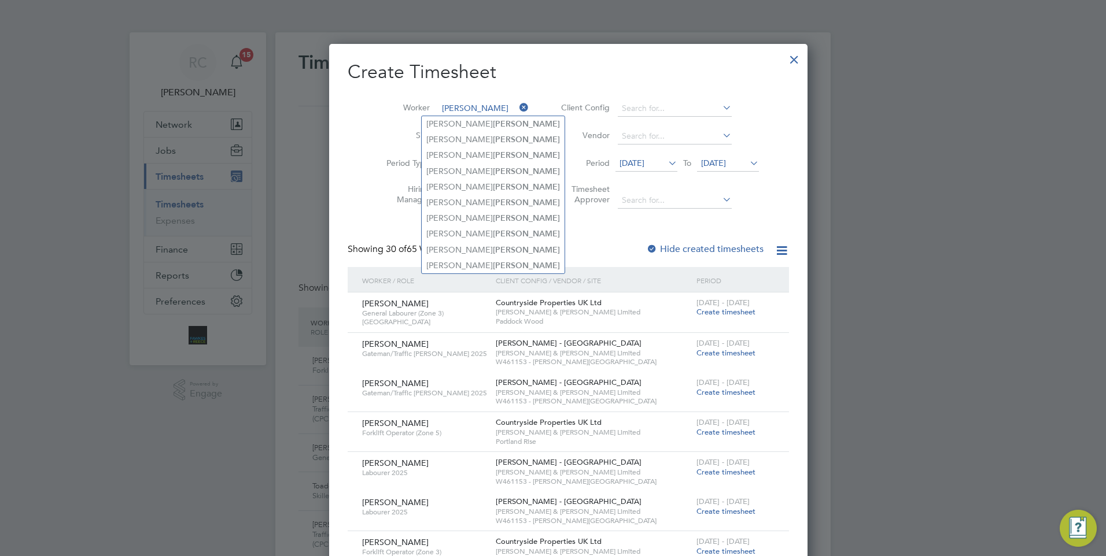
type input "[PERSON_NAME]"
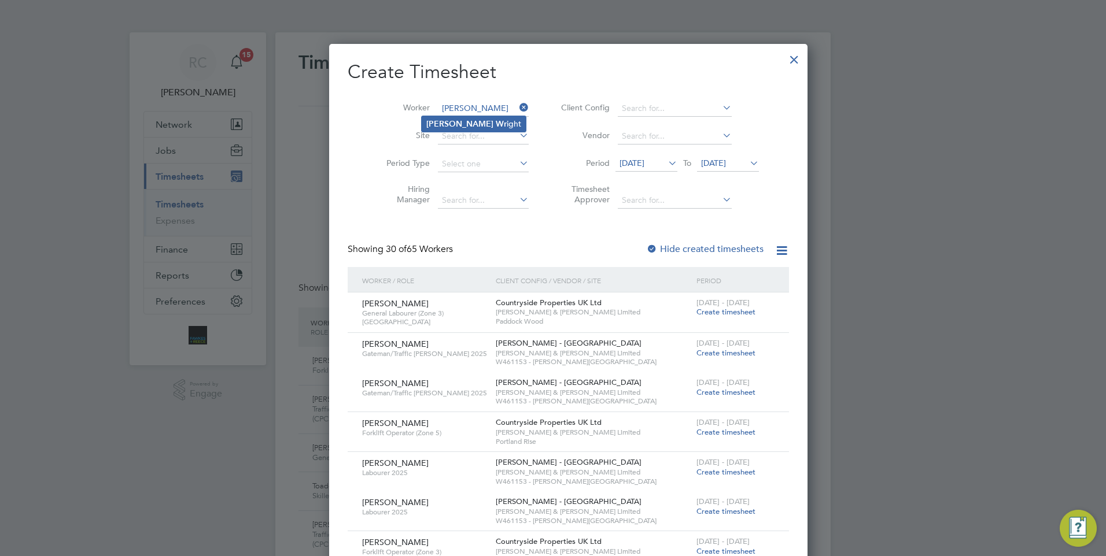
click at [479, 121] on li "[PERSON_NAME] ight" at bounding box center [474, 124] width 104 height 16
type input "[PERSON_NAME]"
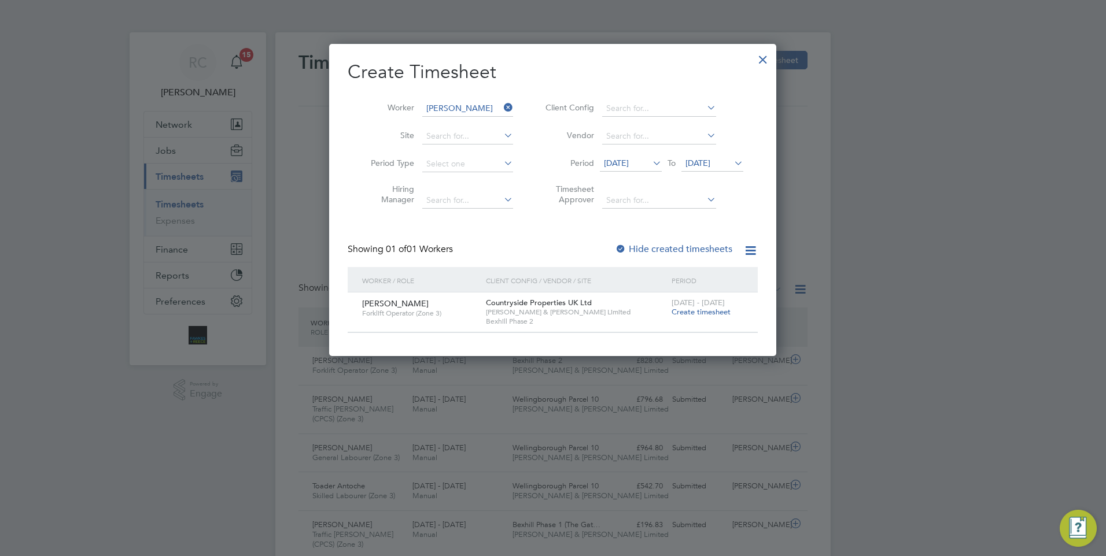
click at [709, 311] on span "Create timesheet" at bounding box center [700, 312] width 59 height 10
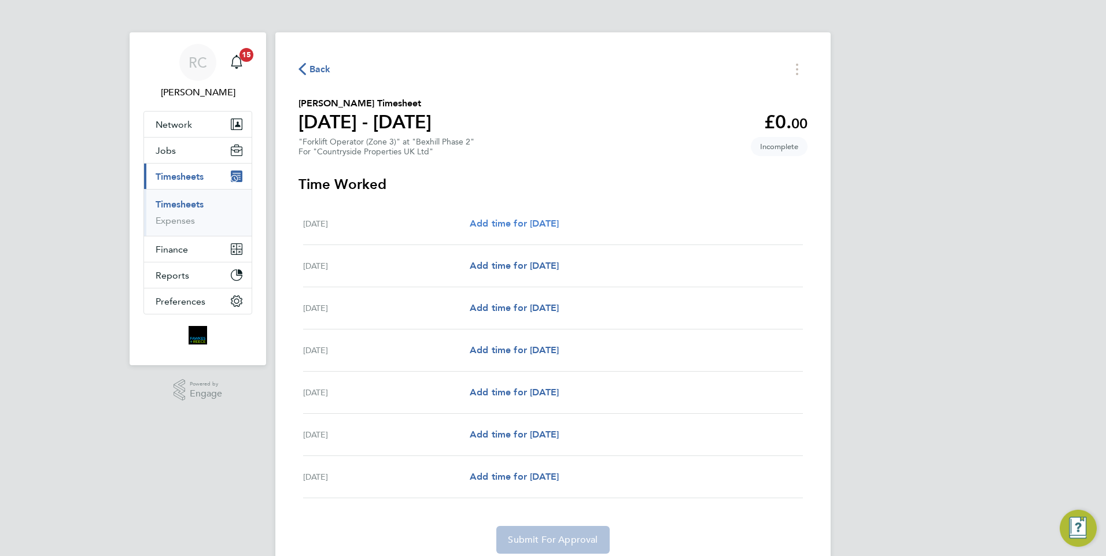
click at [544, 224] on span "Add time for [DATE]" at bounding box center [514, 223] width 89 height 11
select select "30"
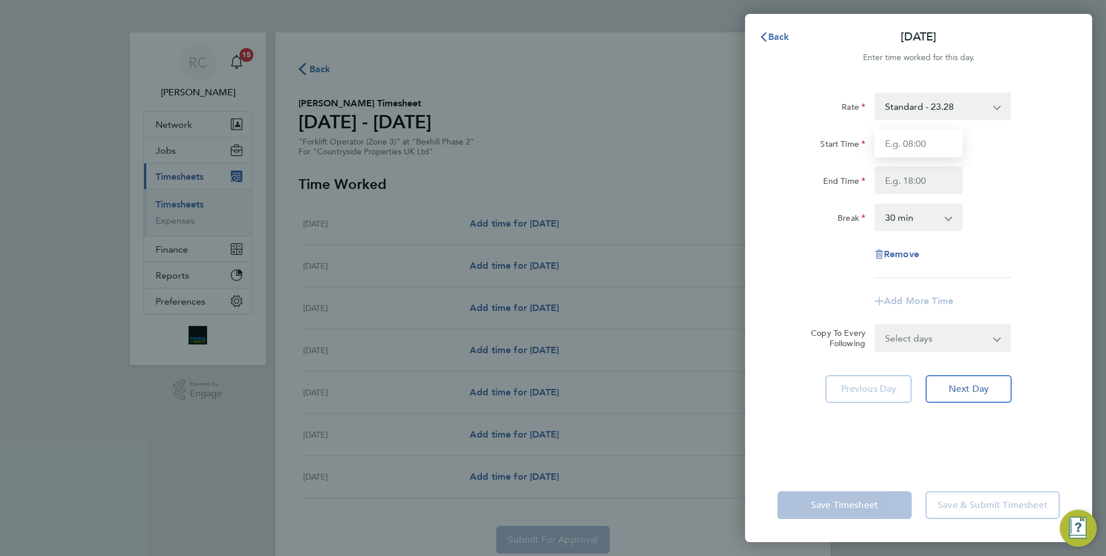
click at [926, 134] on input "Start Time" at bounding box center [918, 144] width 88 height 28
click at [948, 139] on input "Start Time" at bounding box center [918, 144] width 88 height 28
type input "7"
type input "07:00"
click at [928, 177] on input "End Time" at bounding box center [918, 181] width 88 height 28
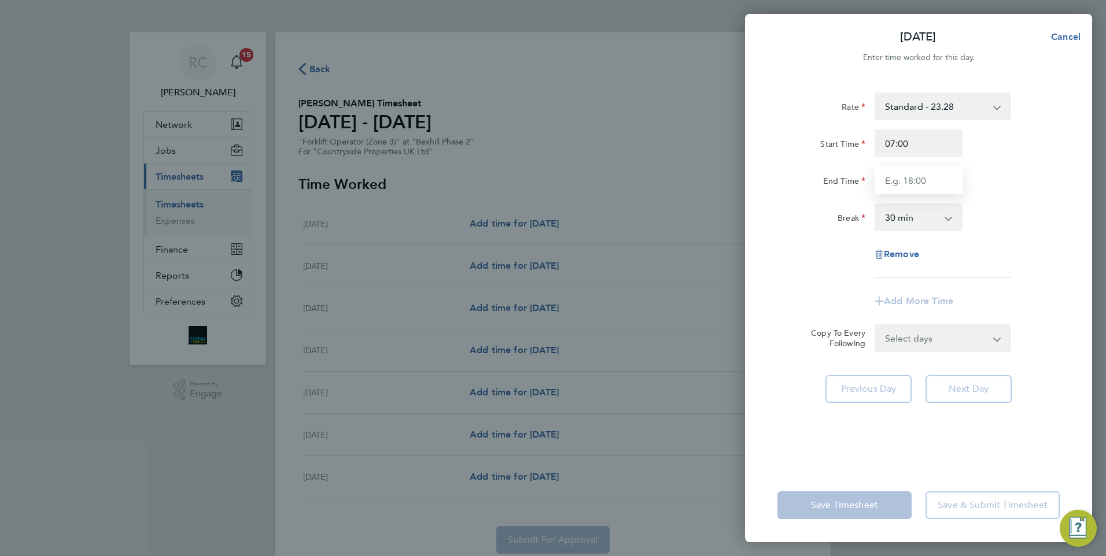
type input "17:30"
click at [1002, 199] on div "Rate Standard - 23.28 Start Time 07:00 End Time 17:30 Break 0 min 15 min 30 min…" at bounding box center [918, 186] width 282 height 186
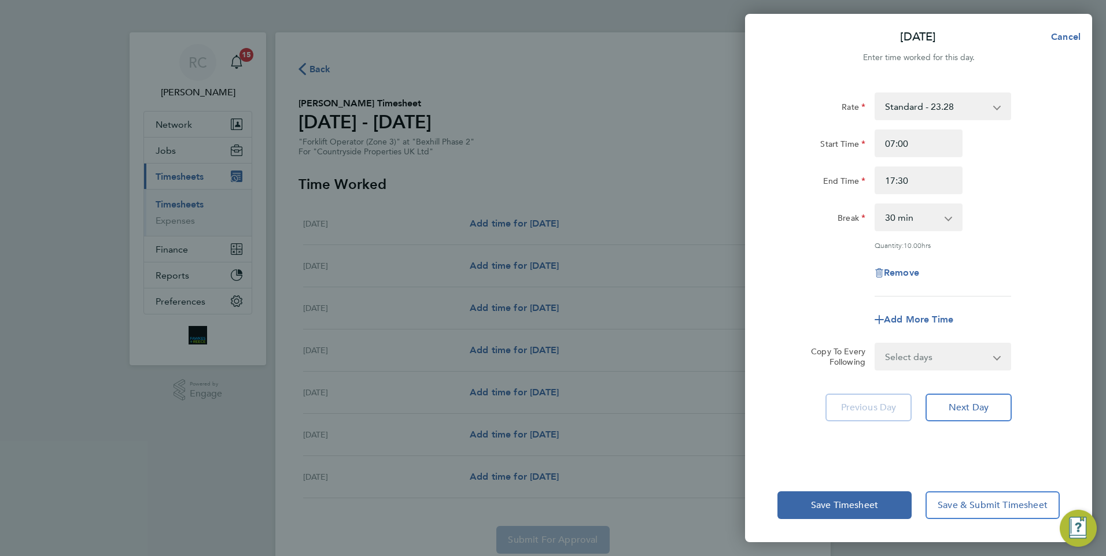
click at [934, 357] on select "Select days Day Weekday (Mon-Fri) Weekend (Sat-Sun) [DATE] [DATE] [DATE] [DATE]…" at bounding box center [935, 356] width 121 height 25
select select "WEEKDAY"
click at [875, 344] on select "Select days Day Weekday (Mon-Fri) Weekend (Sat-Sun) [DATE] [DATE] [DATE] [DATE]…" at bounding box center [935, 356] width 121 height 25
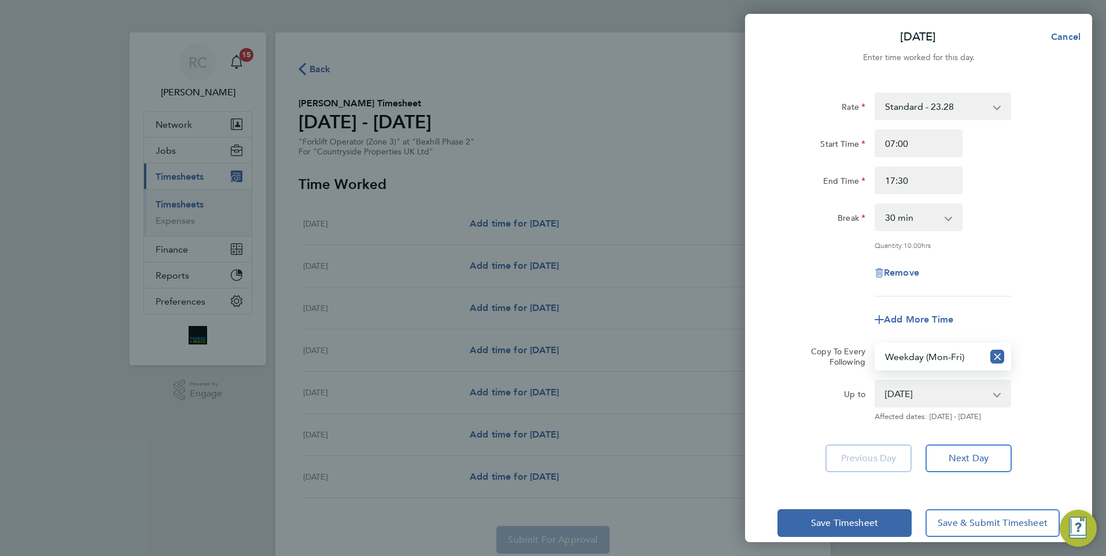
click at [942, 394] on select "[DATE] [DATE] [DATE] [DATE] [DATE] [DATE]" at bounding box center [935, 393] width 120 height 25
select select "[DATE]"
click at [875, 381] on select "[DATE] [DATE] [DATE] [DATE] [DATE] [DATE]" at bounding box center [935, 393] width 120 height 25
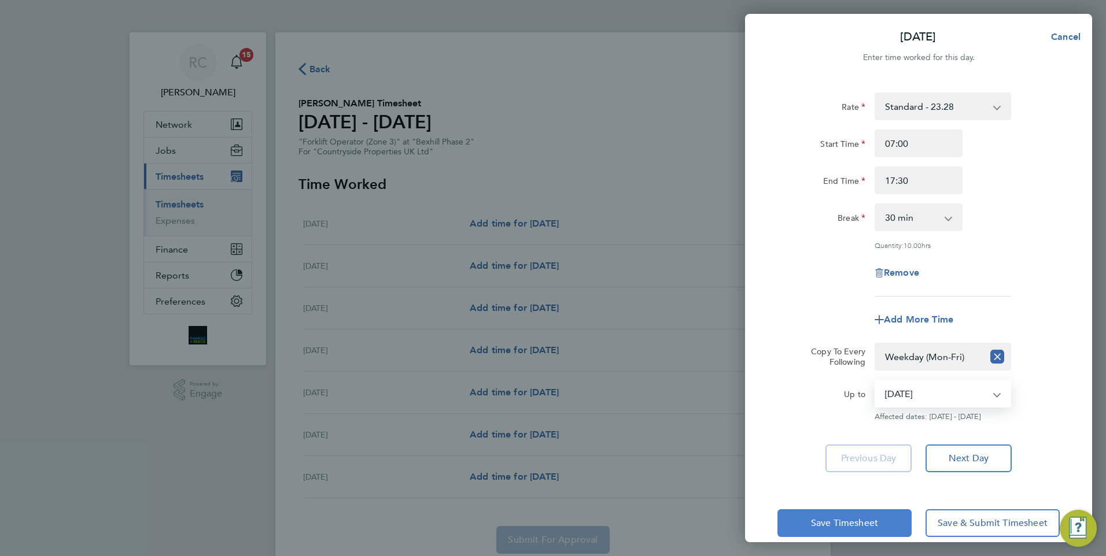
click at [885, 522] on button "Save Timesheet" at bounding box center [844, 523] width 134 height 28
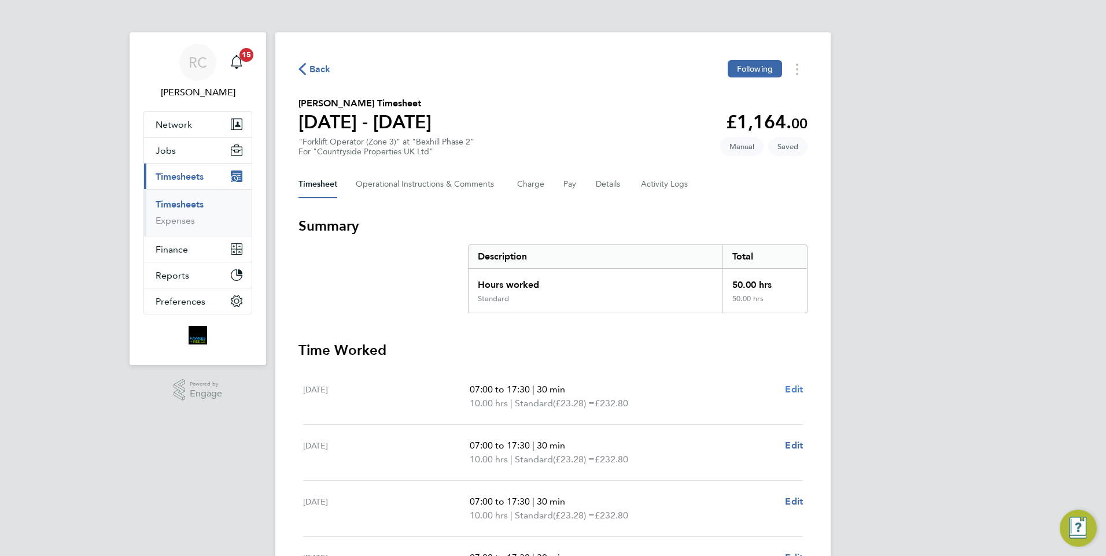
click at [796, 387] on span "Edit" at bounding box center [794, 389] width 18 height 11
select select "30"
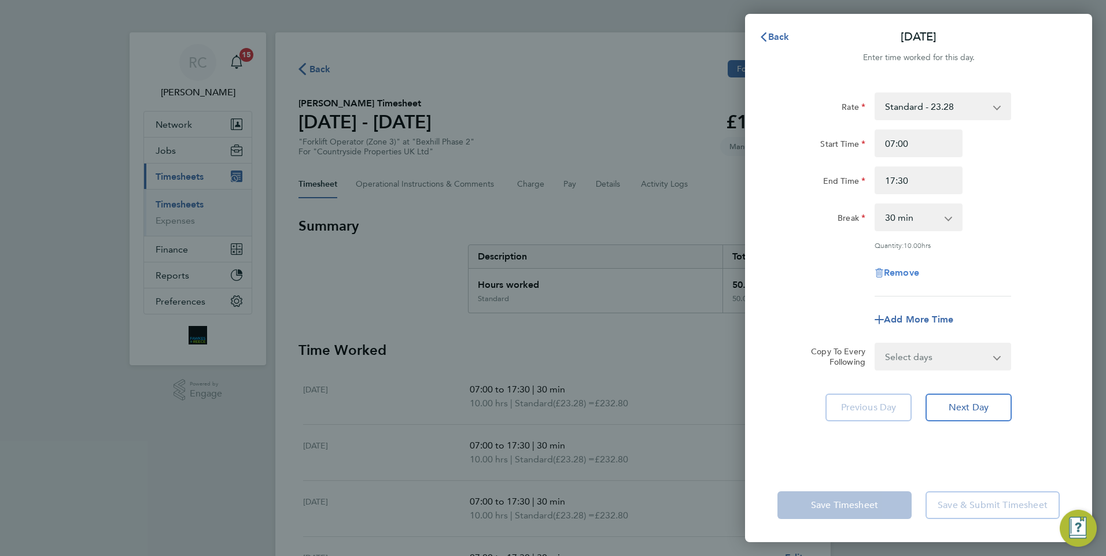
click at [897, 272] on span "Remove" at bounding box center [901, 272] width 35 height 11
select select "null"
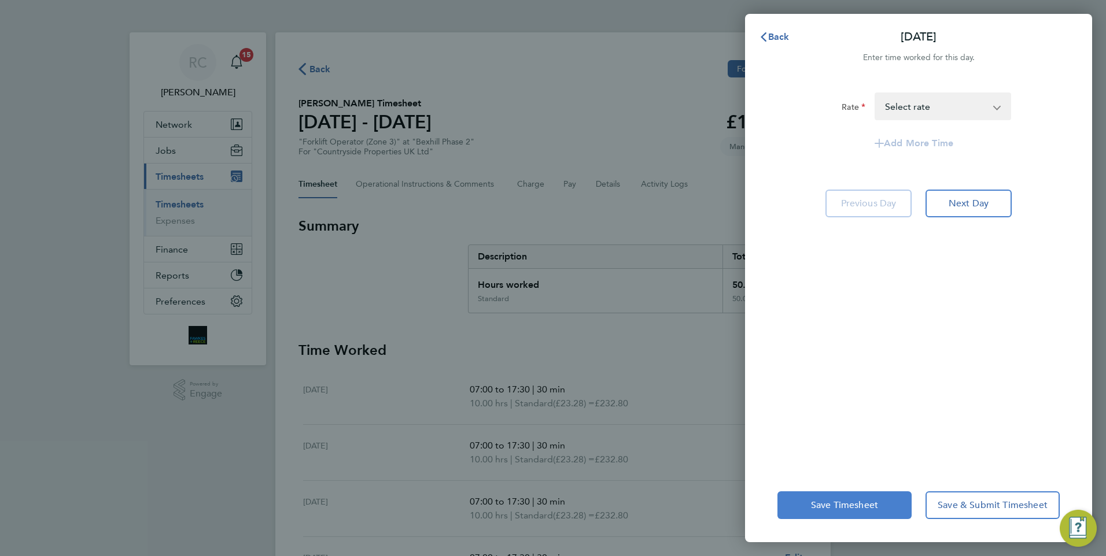
click at [850, 493] on button "Save Timesheet" at bounding box center [844, 505] width 134 height 28
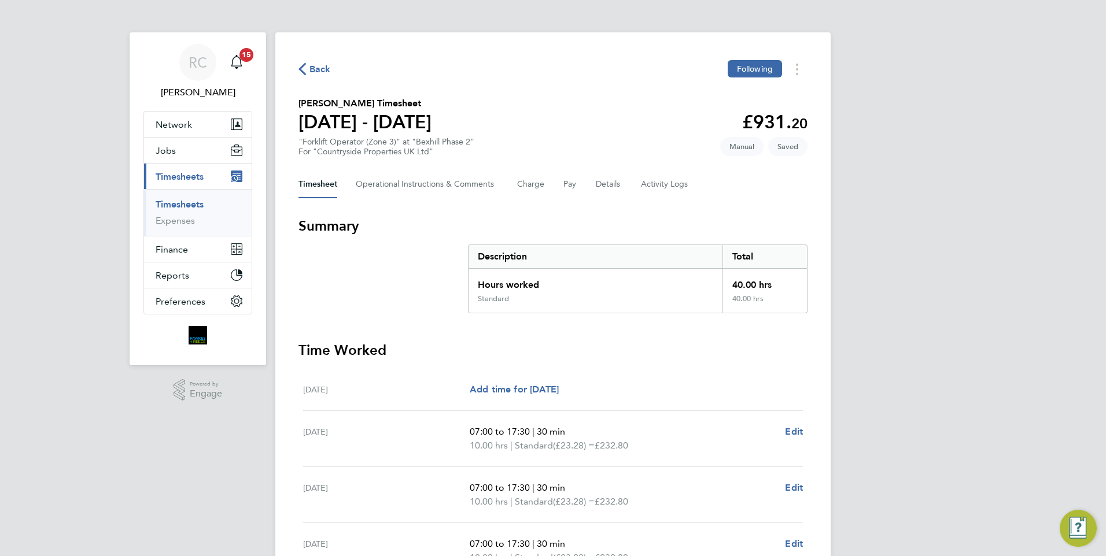
scroll to position [265, 0]
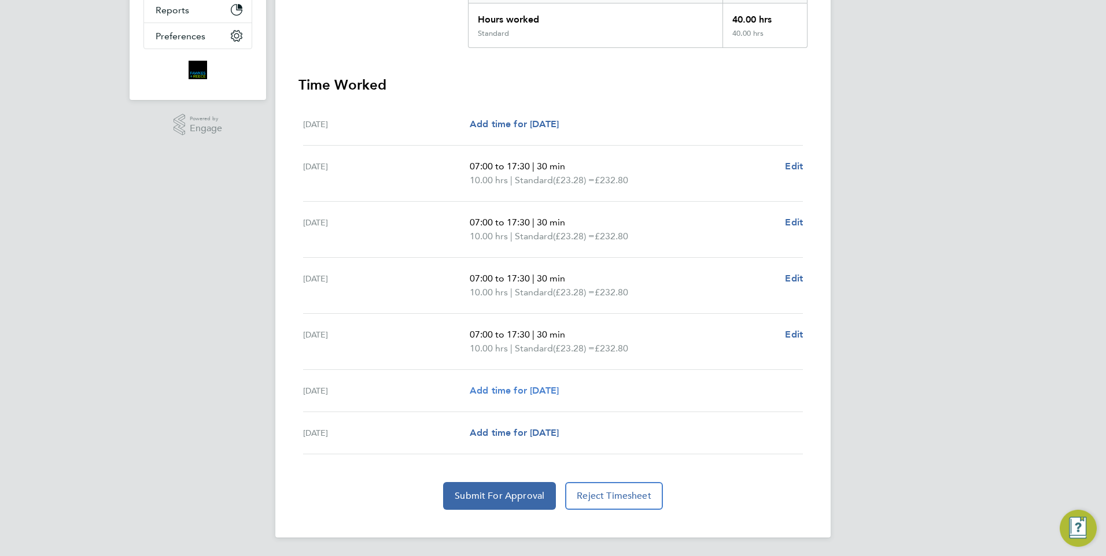
click at [553, 393] on span "Add time for [DATE]" at bounding box center [514, 390] width 89 height 11
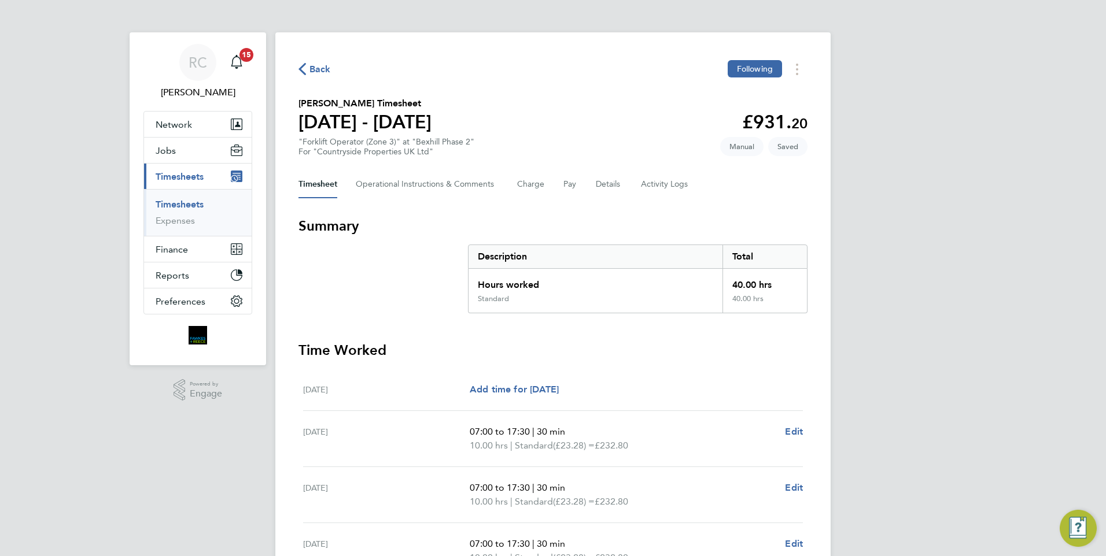
select select "30"
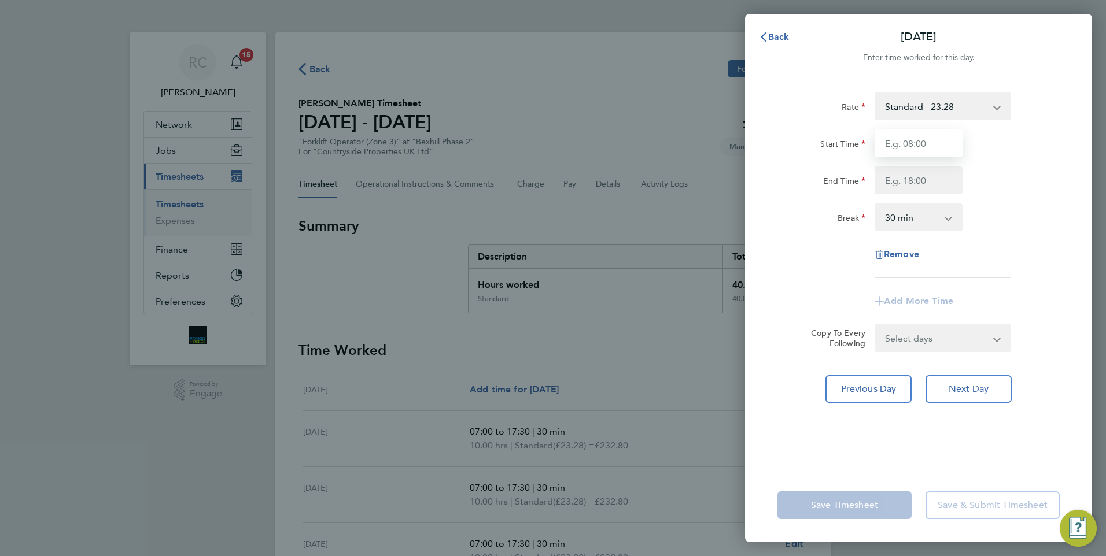
click at [907, 134] on input "Start Time" at bounding box center [918, 144] width 88 height 28
type input "07:30"
click at [907, 183] on input "End Time" at bounding box center [918, 181] width 88 height 28
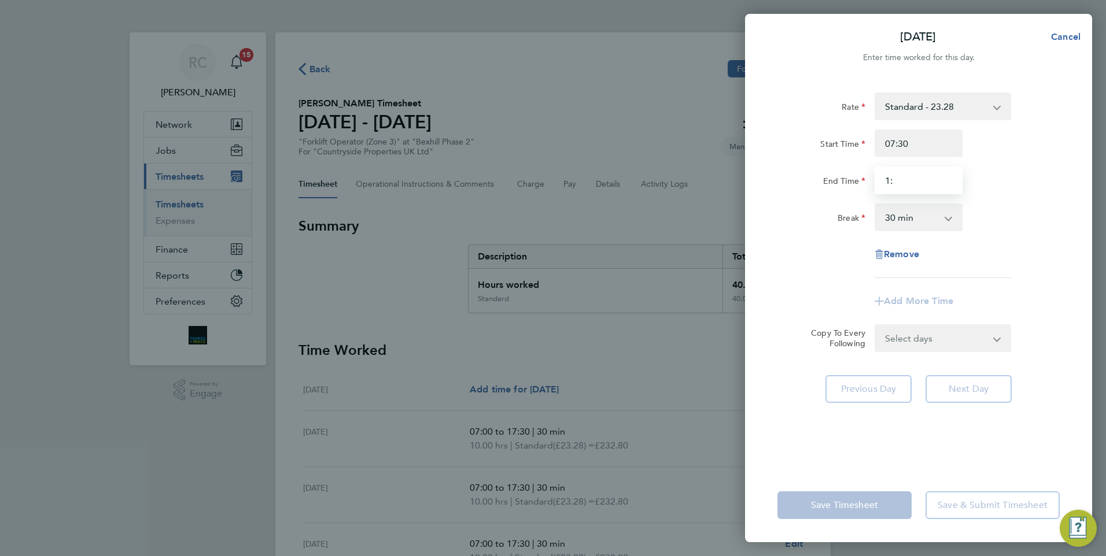
type input "1"
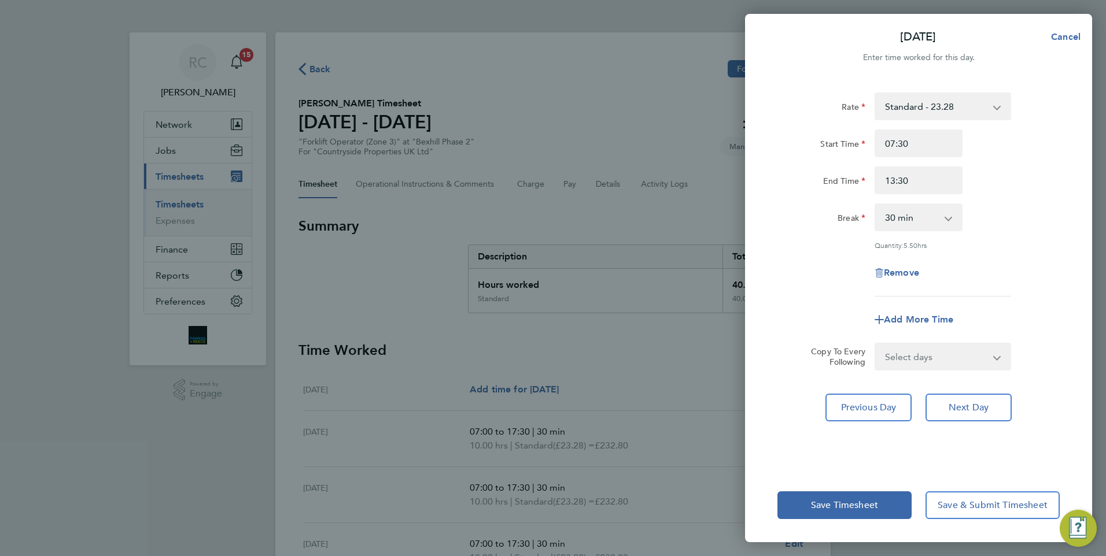
click at [969, 251] on div "Rate Standard - 23.28 Start Time 07:30 End Time 13:30 Break 0 min 15 min 30 min…" at bounding box center [918, 195] width 282 height 204
click at [945, 180] on input "13:30" at bounding box center [918, 181] width 88 height 28
type input "1"
type input "14:00"
click at [1019, 223] on div "Break 0 min 15 min 30 min 45 min 60 min 75 min 90 min" at bounding box center [918, 218] width 291 height 28
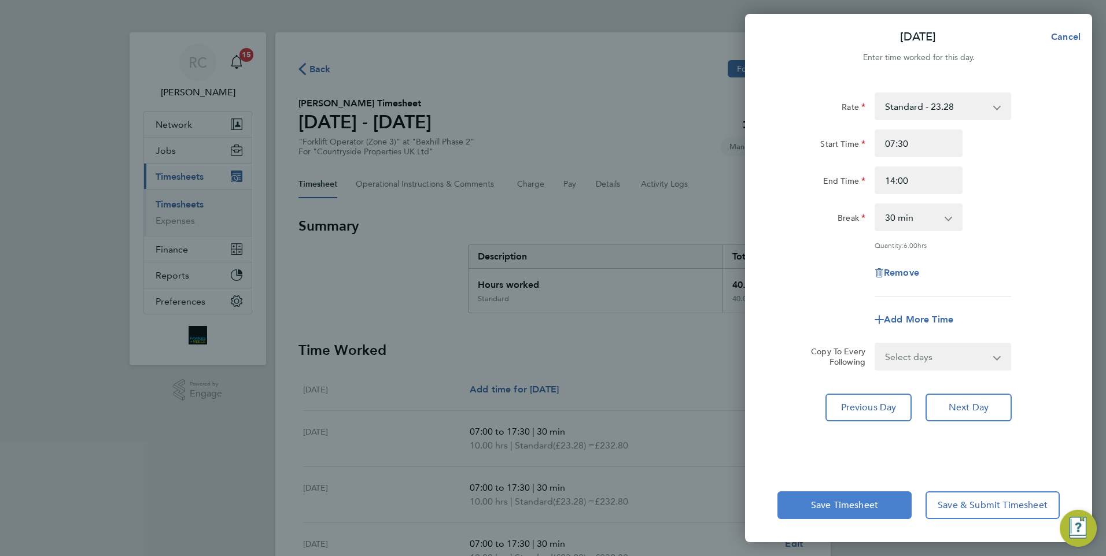
click at [870, 505] on span "Save Timesheet" at bounding box center [844, 506] width 67 height 12
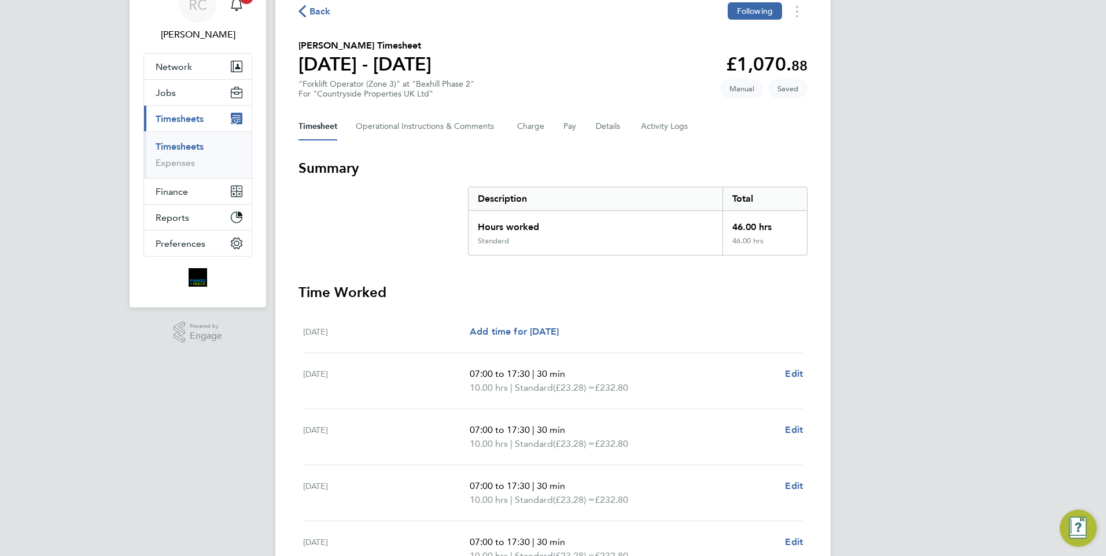
scroll to position [279, 0]
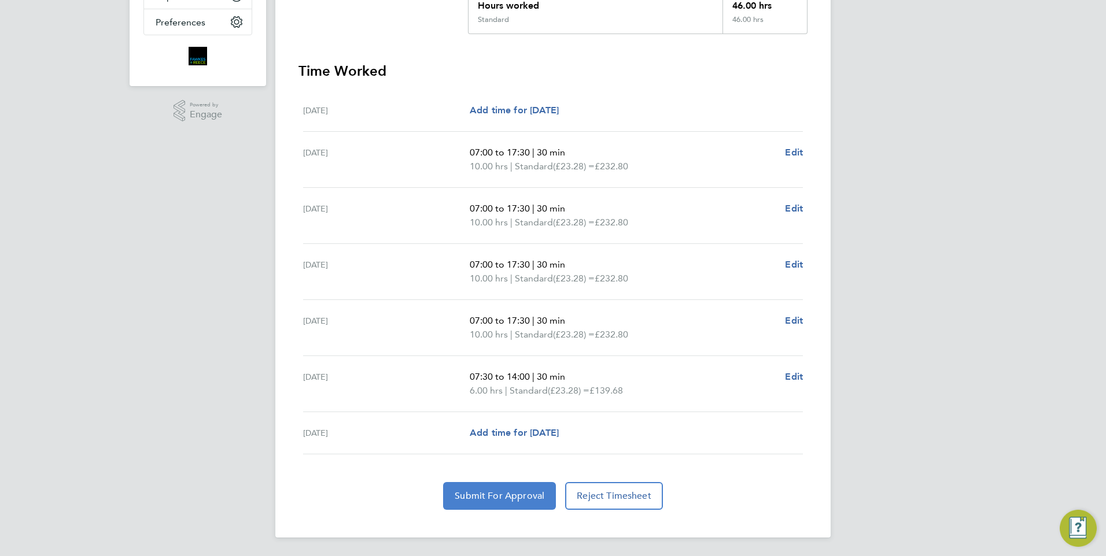
click at [506, 491] on span "Submit For Approval" at bounding box center [499, 496] width 90 height 12
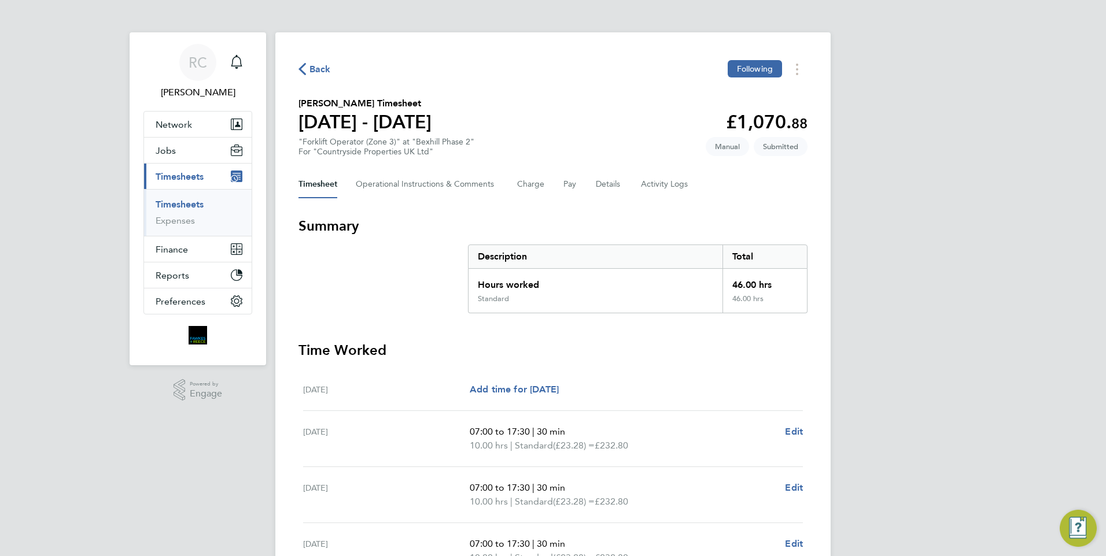
click at [324, 67] on span "Back" at bounding box center [319, 69] width 21 height 14
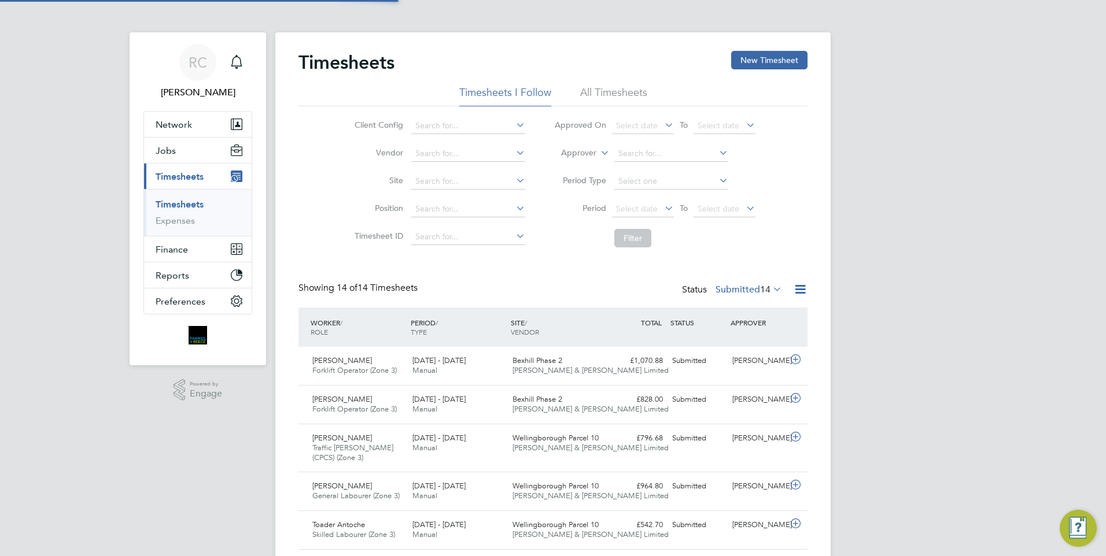
scroll to position [39, 101]
click at [774, 57] on button "New Timesheet" at bounding box center [769, 60] width 76 height 19
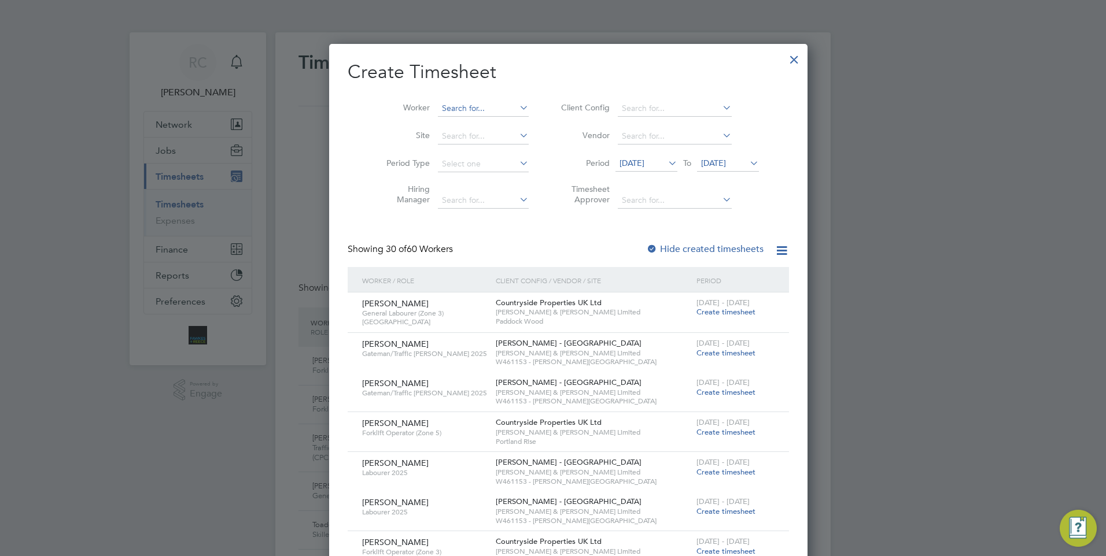
click at [475, 112] on input at bounding box center [483, 109] width 91 height 16
click at [465, 116] on li "[PERSON_NAME] m" at bounding box center [476, 124] width 109 height 16
type input "[PERSON_NAME]"
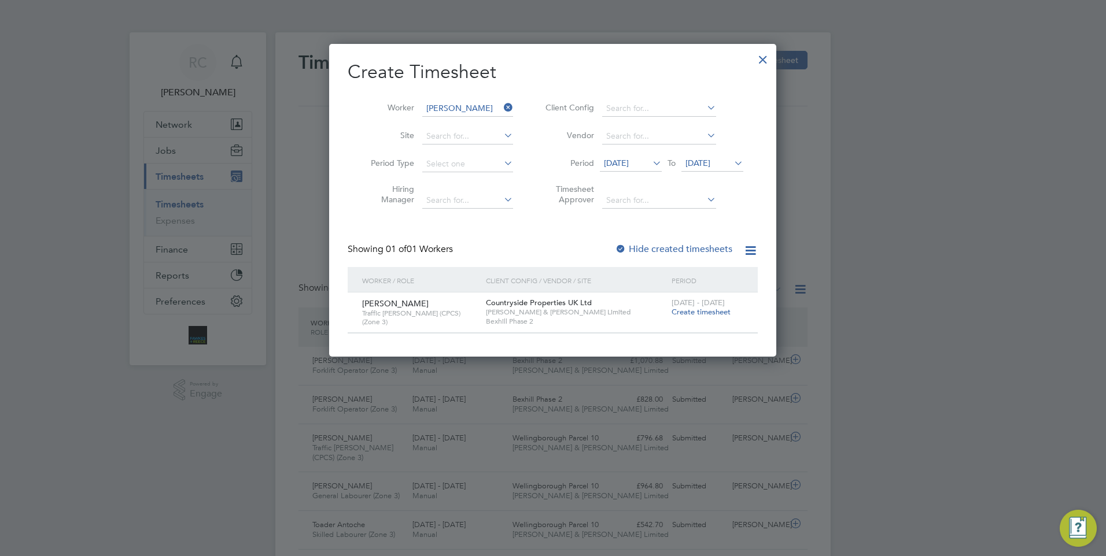
click at [695, 313] on span "Create timesheet" at bounding box center [700, 312] width 59 height 10
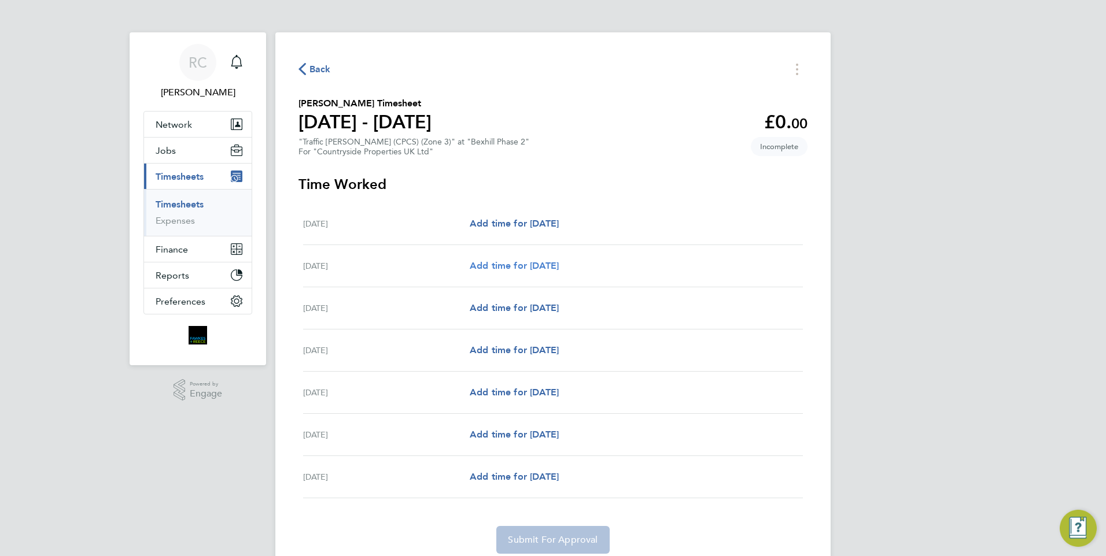
click at [530, 261] on span "Add time for [DATE]" at bounding box center [514, 265] width 89 height 11
select select "30"
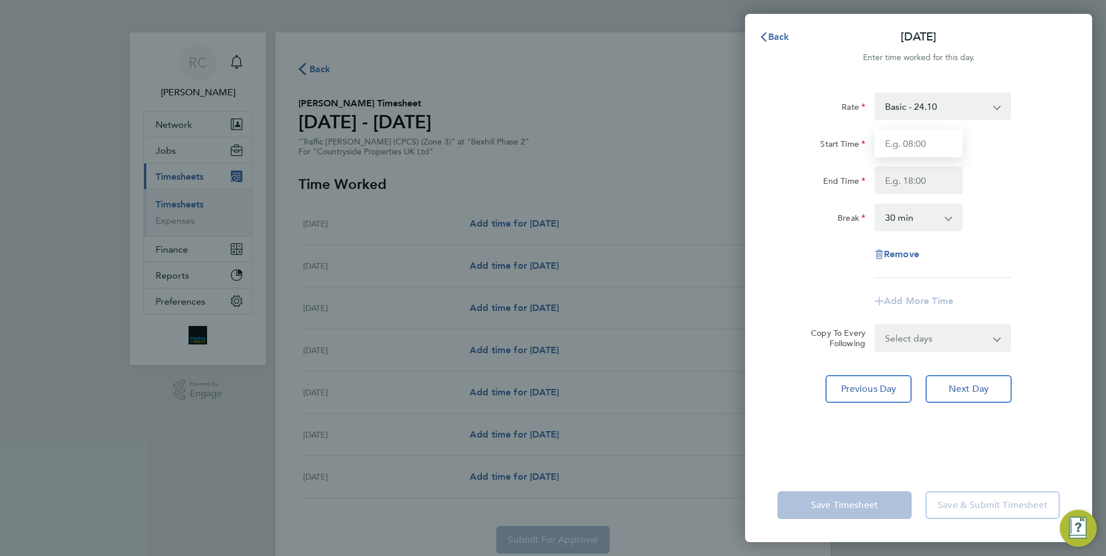
click at [927, 143] on input "Start Time" at bounding box center [918, 144] width 88 height 28
click at [1035, 114] on div "Rate Basic - 24.10" at bounding box center [918, 107] width 291 height 28
click at [947, 142] on input "Start Time" at bounding box center [918, 144] width 88 height 28
type input "07:30"
click at [896, 173] on input "End Time" at bounding box center [918, 181] width 88 height 28
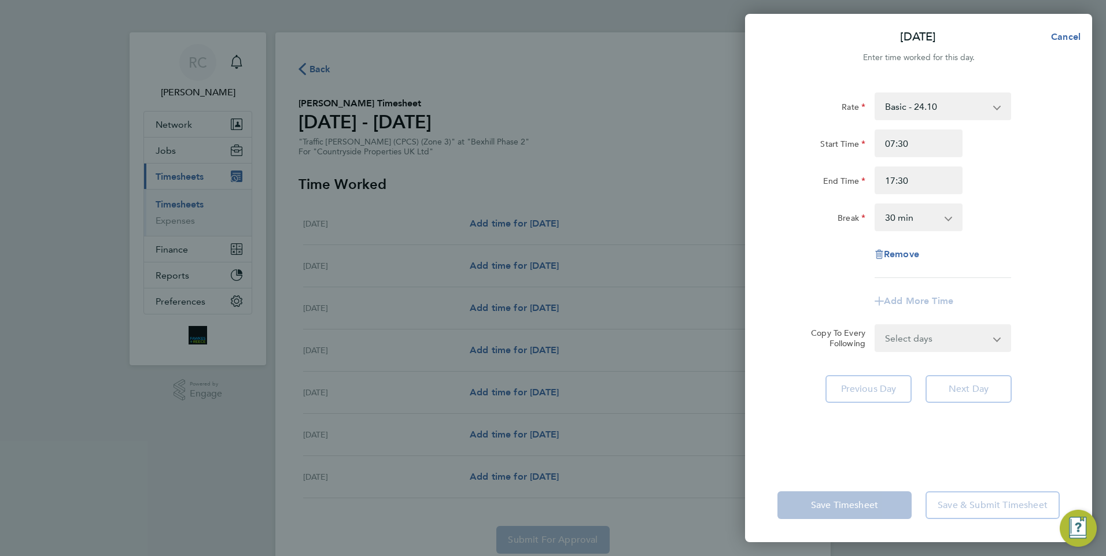
click at [1005, 150] on div "Start Time 07:30" at bounding box center [918, 144] width 291 height 28
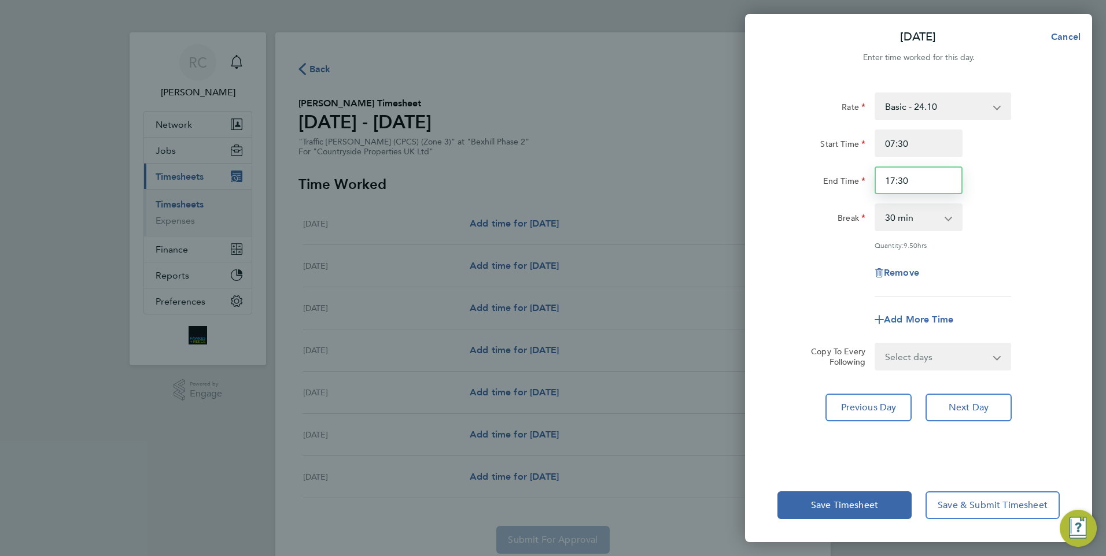
click at [942, 189] on input "17:30" at bounding box center [918, 181] width 88 height 28
click at [953, 185] on input "17:30" at bounding box center [918, 181] width 88 height 28
click at [955, 186] on input "17:30" at bounding box center [918, 181] width 88 height 28
click at [1000, 167] on div "End Time 17:30" at bounding box center [918, 181] width 291 height 28
click at [952, 180] on input "17:30" at bounding box center [918, 181] width 88 height 28
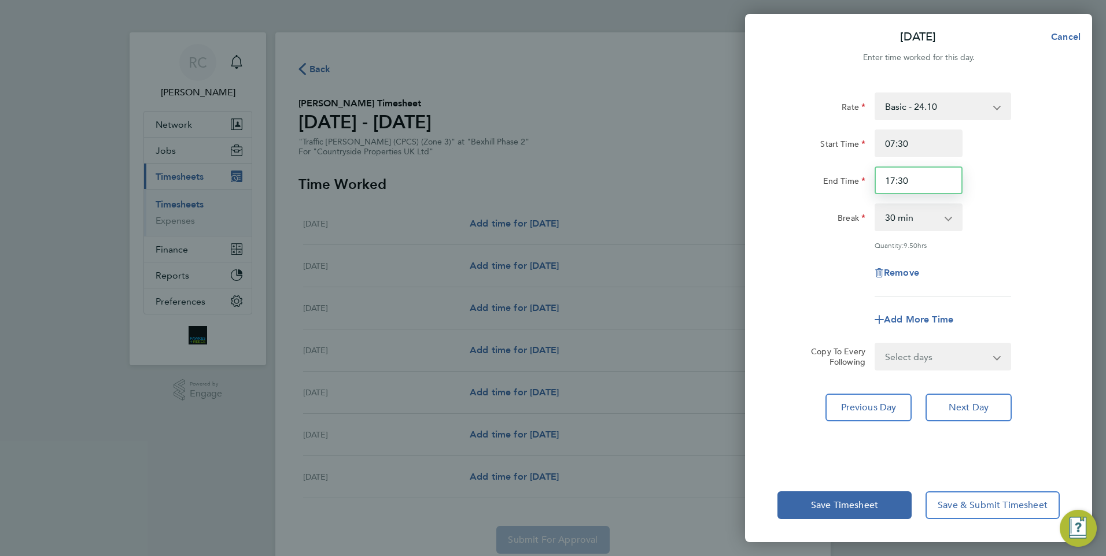
click at [952, 180] on input "17:30" at bounding box center [918, 181] width 88 height 28
click at [936, 179] on input "17:30" at bounding box center [918, 181] width 88 height 28
type input "17:00"
click at [994, 168] on div "End Time 17:00" at bounding box center [918, 181] width 291 height 28
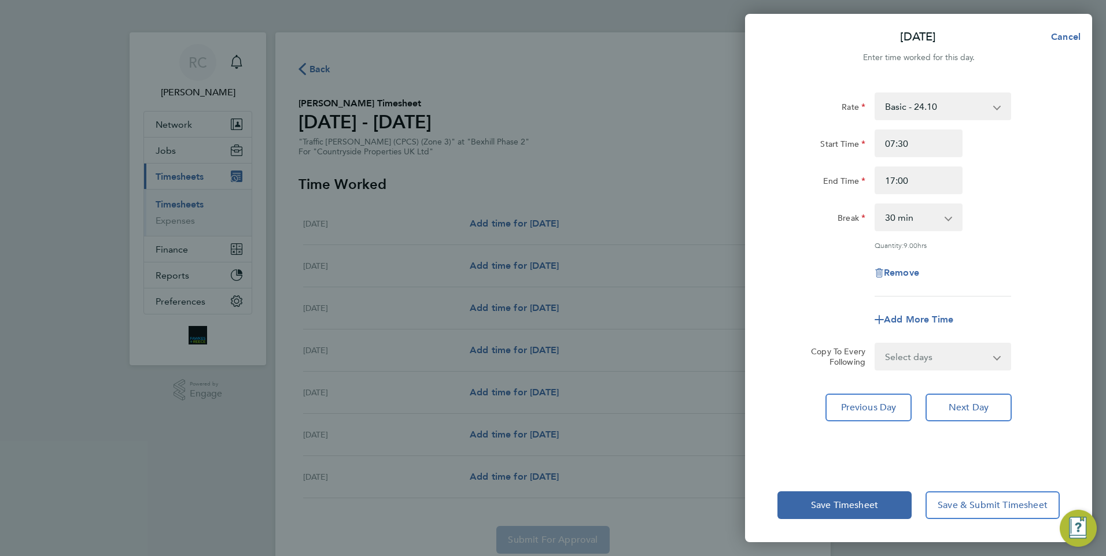
click at [910, 344] on select "Select days Day Weekday (Mon-Fri) Weekend (Sat-Sun) [DATE] [DATE] [DATE] [DATE]…" at bounding box center [935, 356] width 121 height 25
select select "WEEKDAY"
click at [875, 344] on select "Select days Day Weekday (Mon-Fri) Weekend (Sat-Sun) [DATE] [DATE] [DATE] [DATE]…" at bounding box center [935, 356] width 121 height 25
select select "[DATE]"
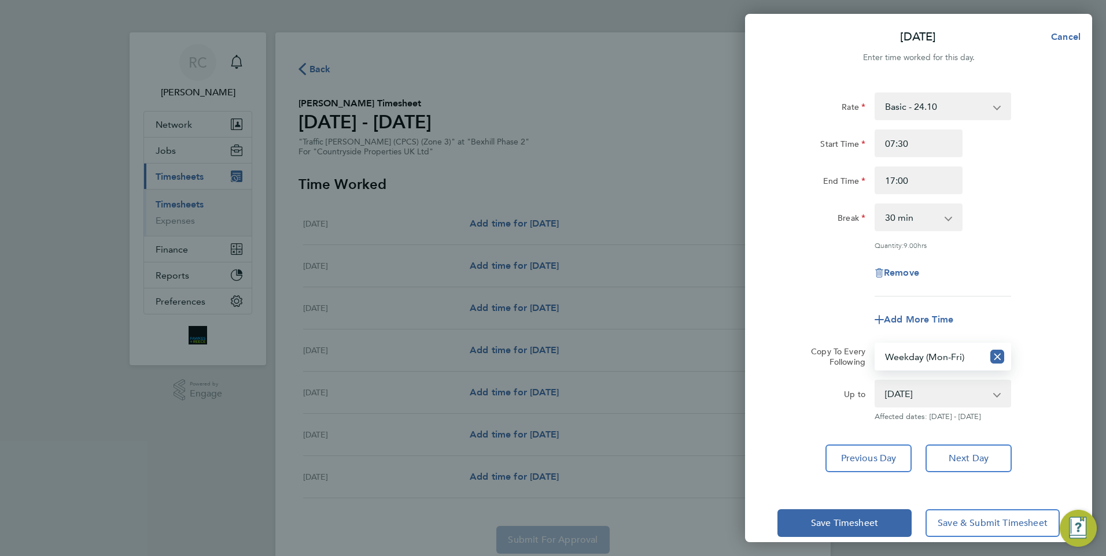
click at [944, 351] on select "Select days Day Weekday (Mon-Fri) Weekend (Sat-Sun) [DATE] [DATE] [DATE] [DATE]…" at bounding box center [929, 356] width 108 height 25
click at [1070, 286] on div "Rate Basic - 24.10 Start Time 07:30 End Time 17:00 Break 0 min 15 min 30 min 45…" at bounding box center [918, 283] width 347 height 408
click at [871, 513] on button "Save Timesheet" at bounding box center [844, 523] width 134 height 28
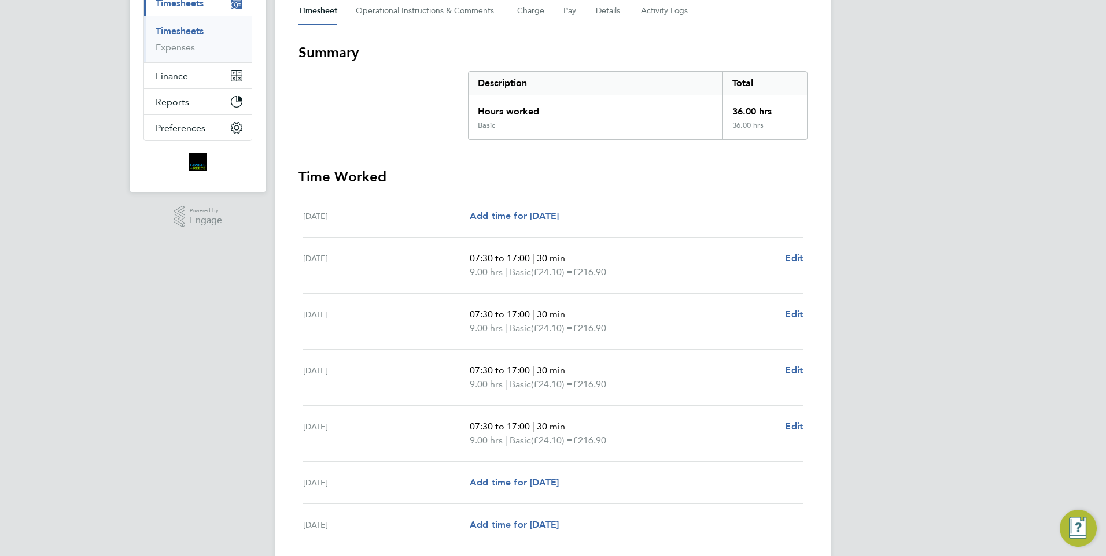
scroll to position [265, 0]
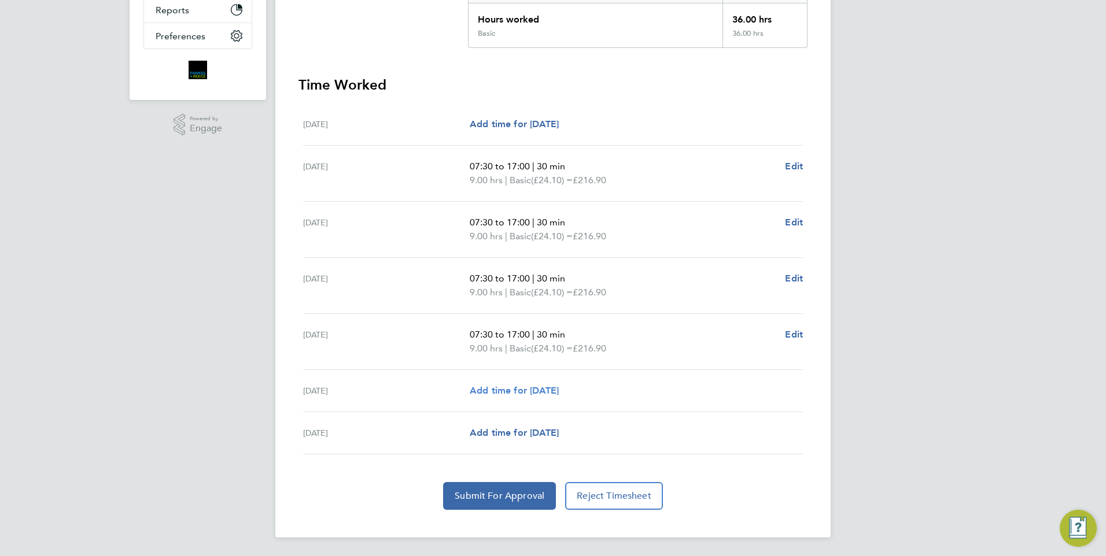
click at [511, 386] on span "Add time for [DATE]" at bounding box center [514, 390] width 89 height 11
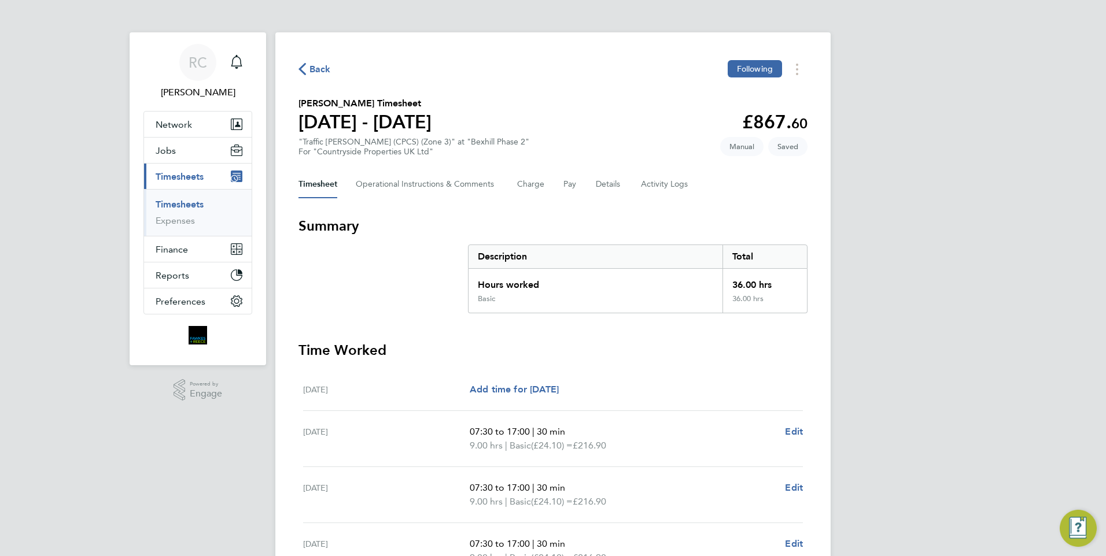
select select "30"
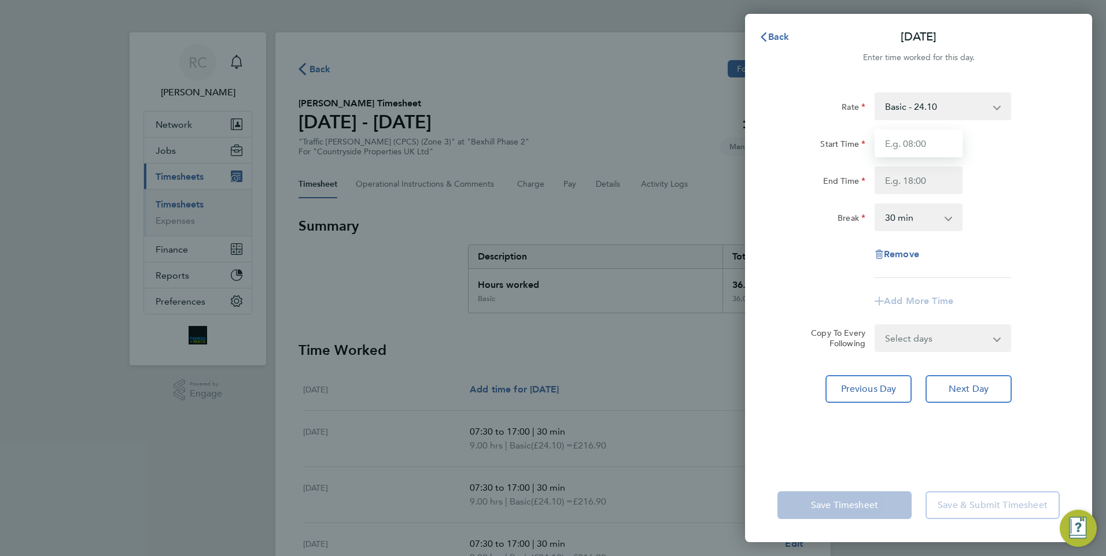
click at [904, 140] on input "Start Time" at bounding box center [918, 144] width 88 height 28
type input "07:30"
type input "17:00"
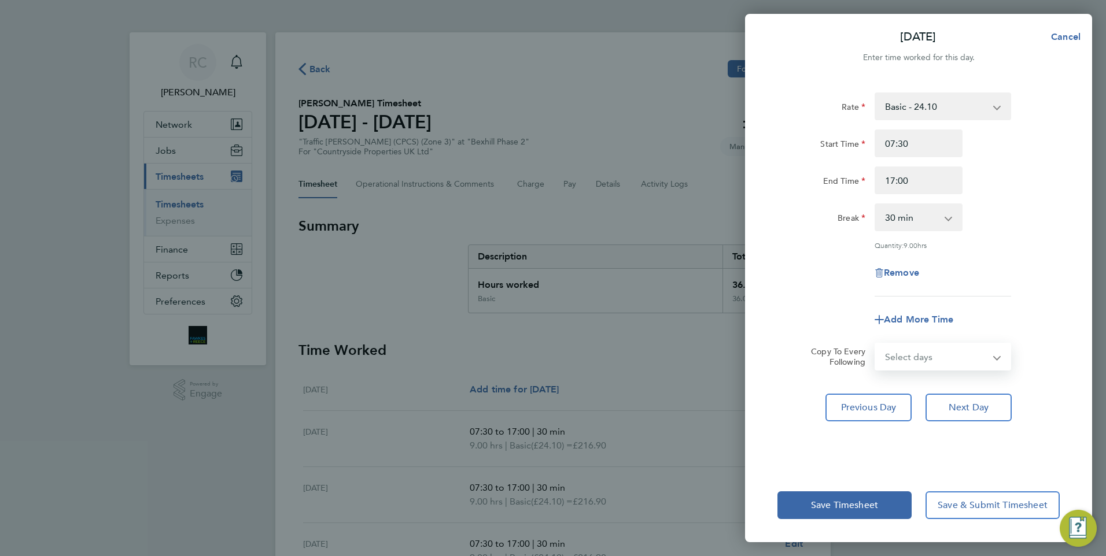
click at [947, 365] on select "Select days [DATE]" at bounding box center [935, 356] width 121 height 25
click at [923, 355] on select "Select days [DATE]" at bounding box center [935, 356] width 121 height 25
click at [915, 360] on select "Select days [DATE]" at bounding box center [935, 356] width 121 height 25
select select "SUN"
click at [875, 344] on select "Select days [DATE]" at bounding box center [935, 356] width 121 height 25
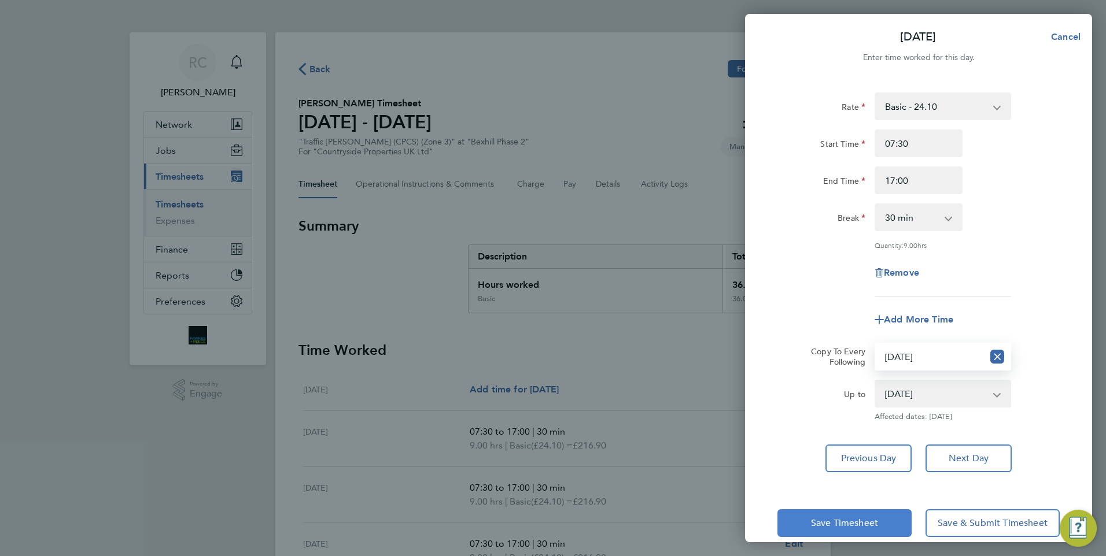
click at [876, 524] on span "Save Timesheet" at bounding box center [844, 524] width 67 height 12
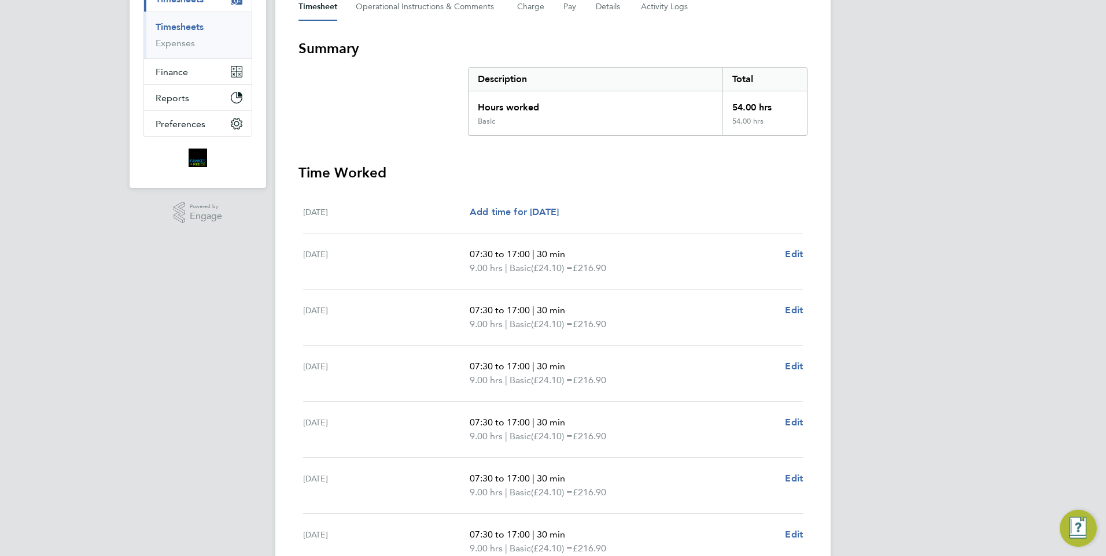
scroll to position [293, 0]
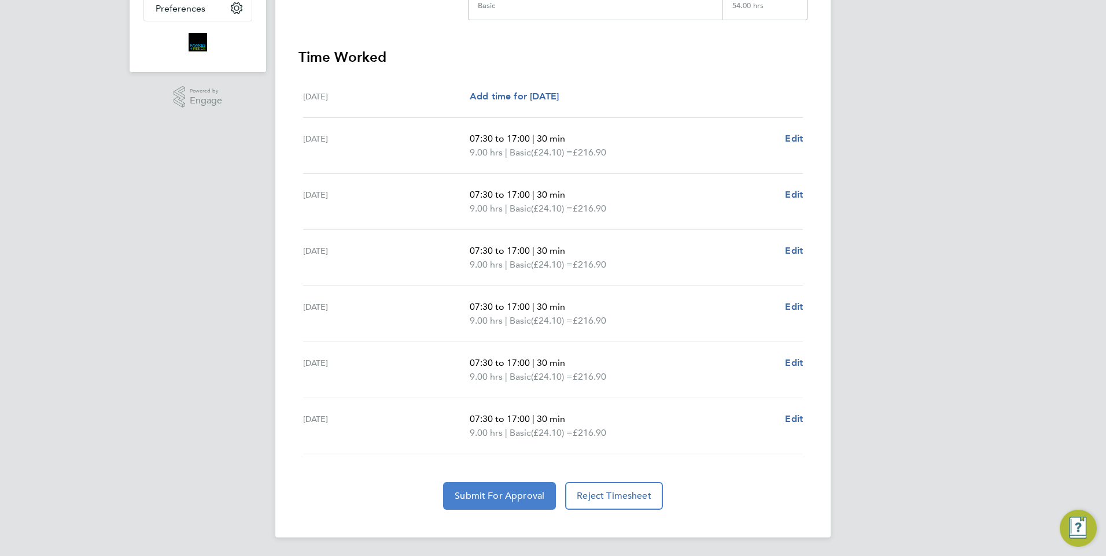
click at [528, 496] on span "Submit For Approval" at bounding box center [499, 496] width 90 height 12
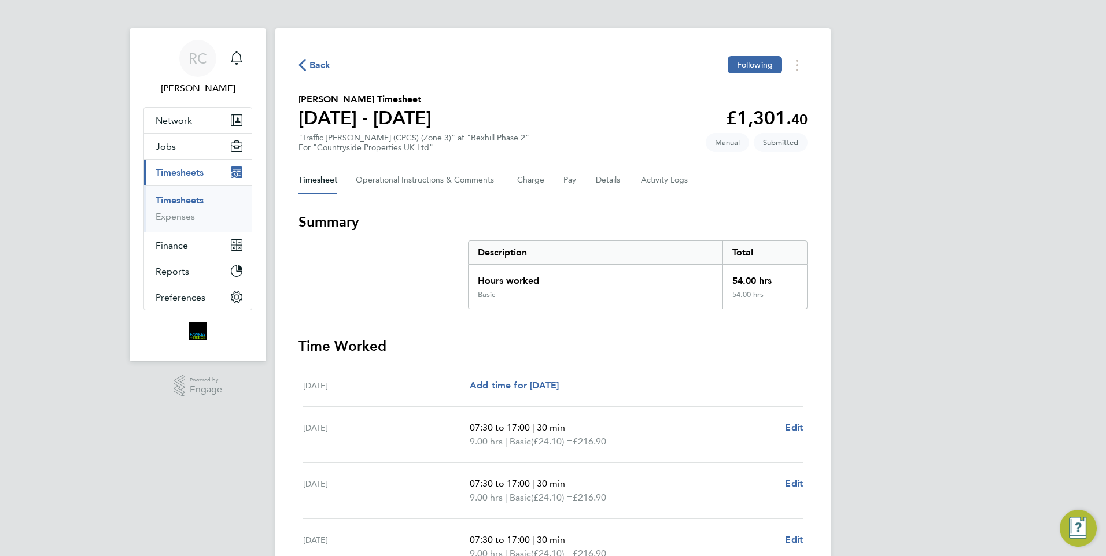
click at [543, 104] on section "[PERSON_NAME] Timesheet [DATE] - [DATE] £1,301. 40 "Traffic [PERSON_NAME] (CPCS…" at bounding box center [552, 123] width 509 height 60
